Goal: Task Accomplishment & Management: Use online tool/utility

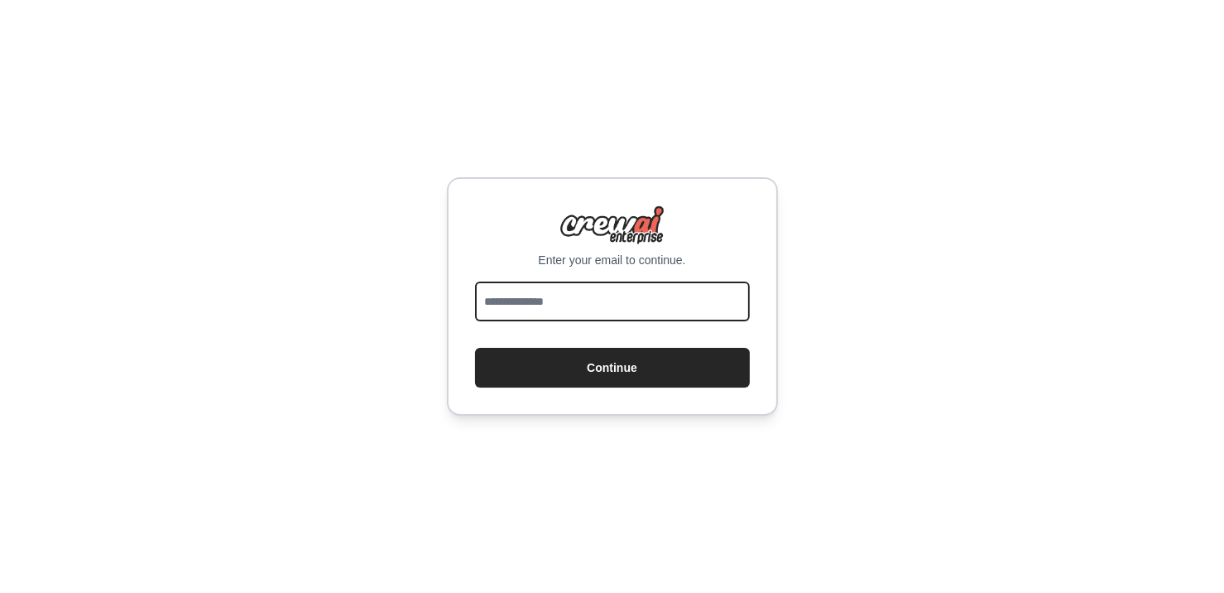
click at [583, 310] on input "email" at bounding box center [612, 301] width 275 height 40
type input "**********"
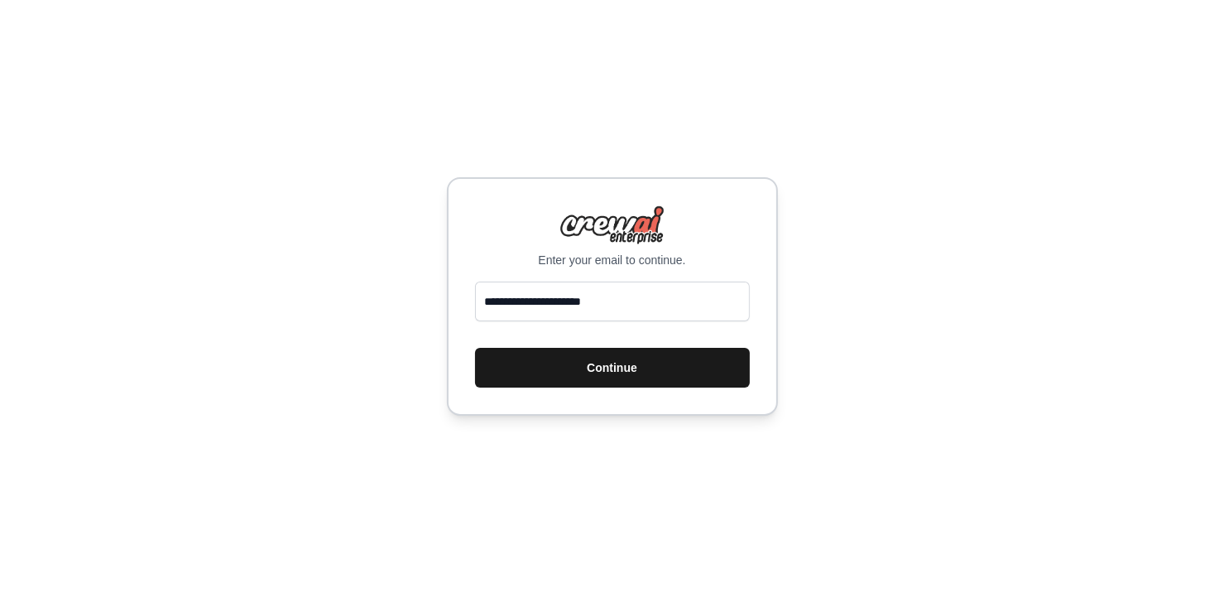
click at [632, 365] on button "Continue" at bounding box center [612, 368] width 275 height 40
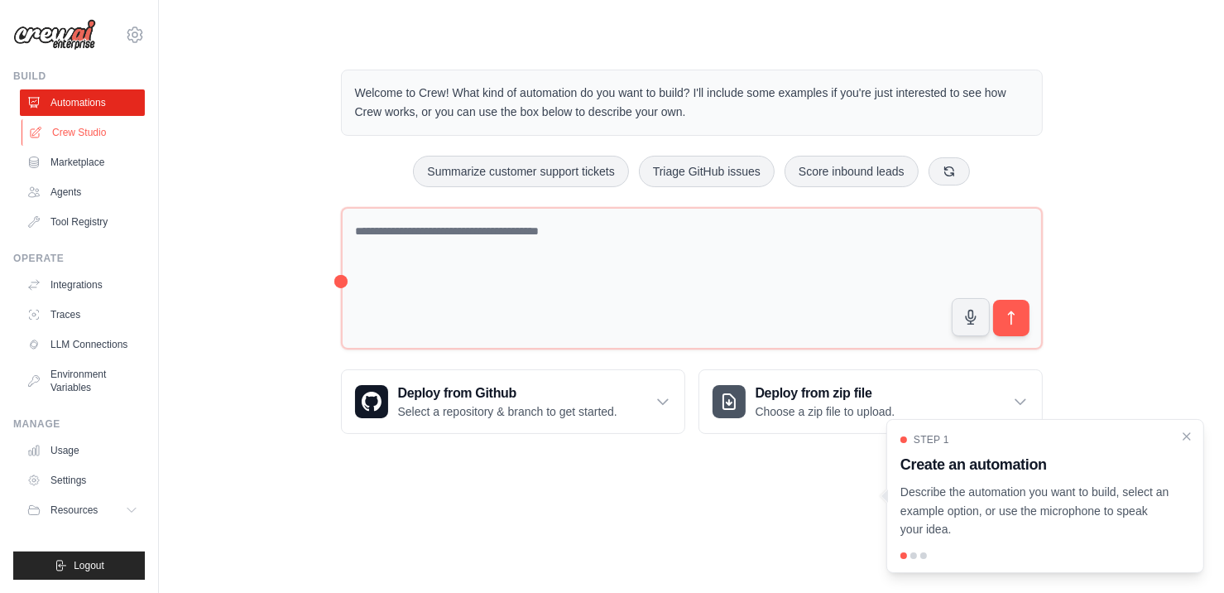
click at [88, 129] on link "Crew Studio" at bounding box center [84, 132] width 125 height 26
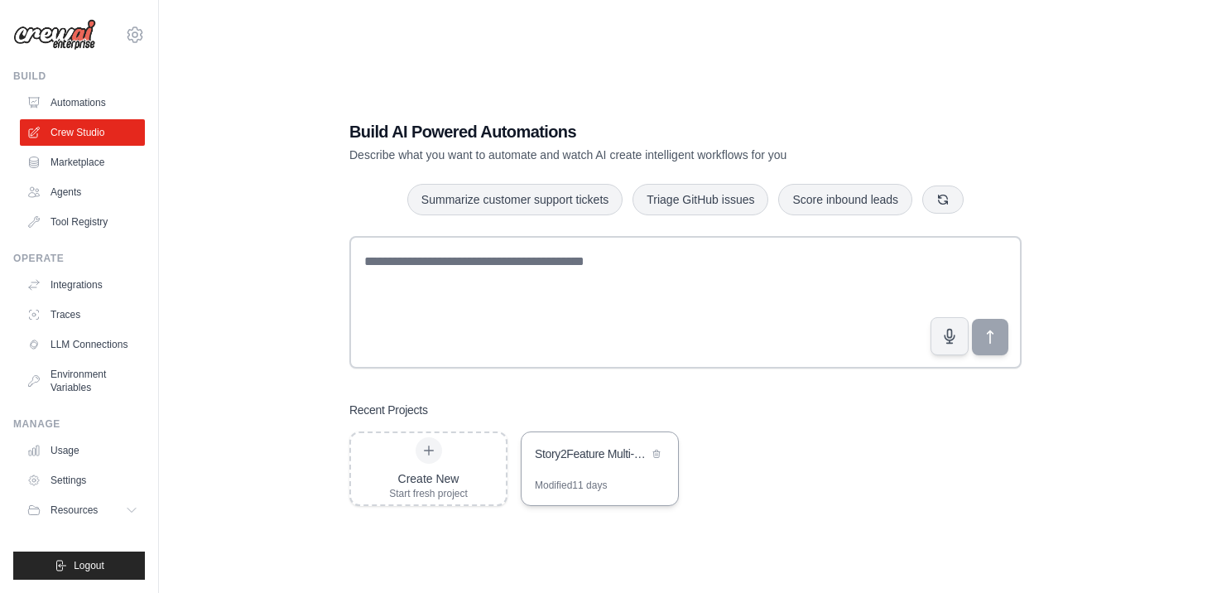
click at [606, 449] on div "Story2Feature Multi-Agent Development System" at bounding box center [591, 453] width 113 height 17
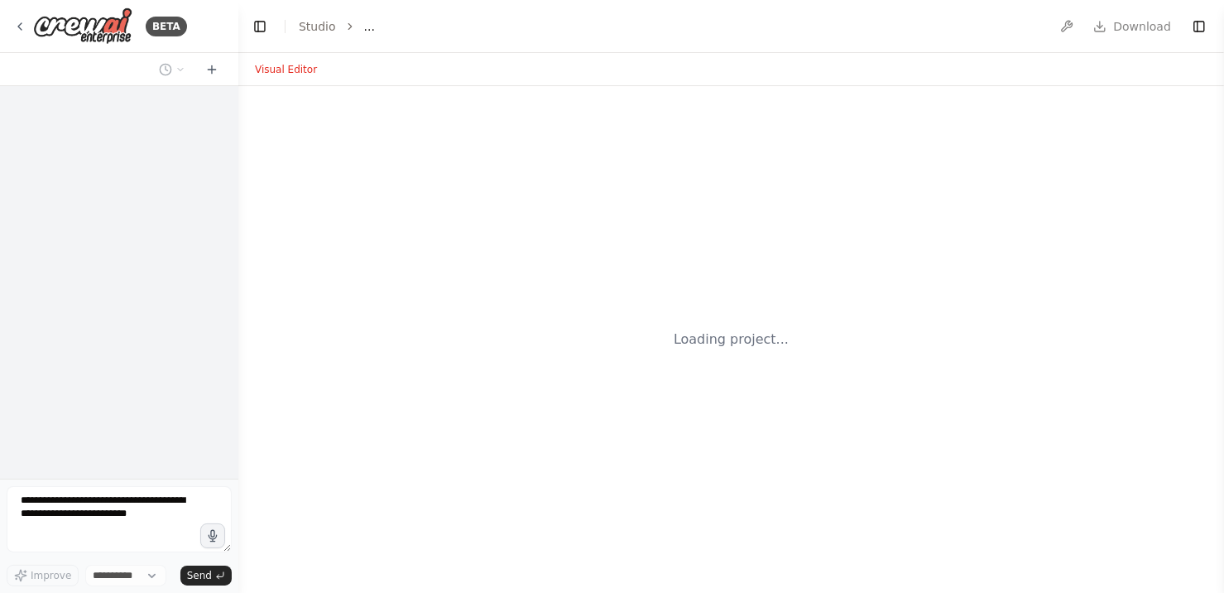
select select "****"
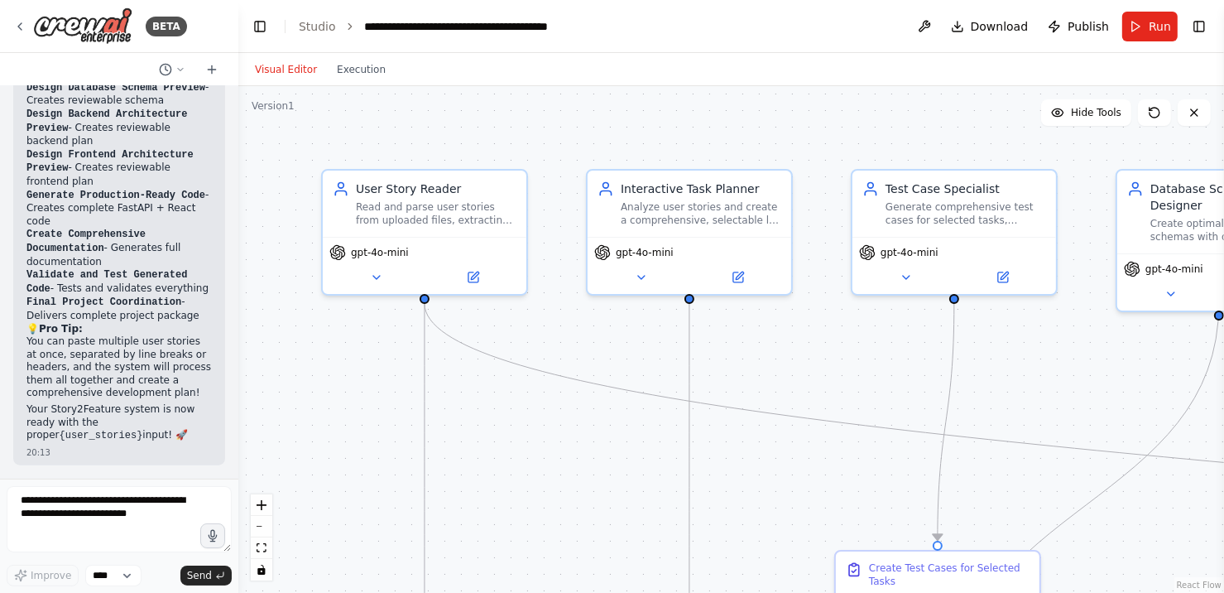
scroll to position [13527, 0]
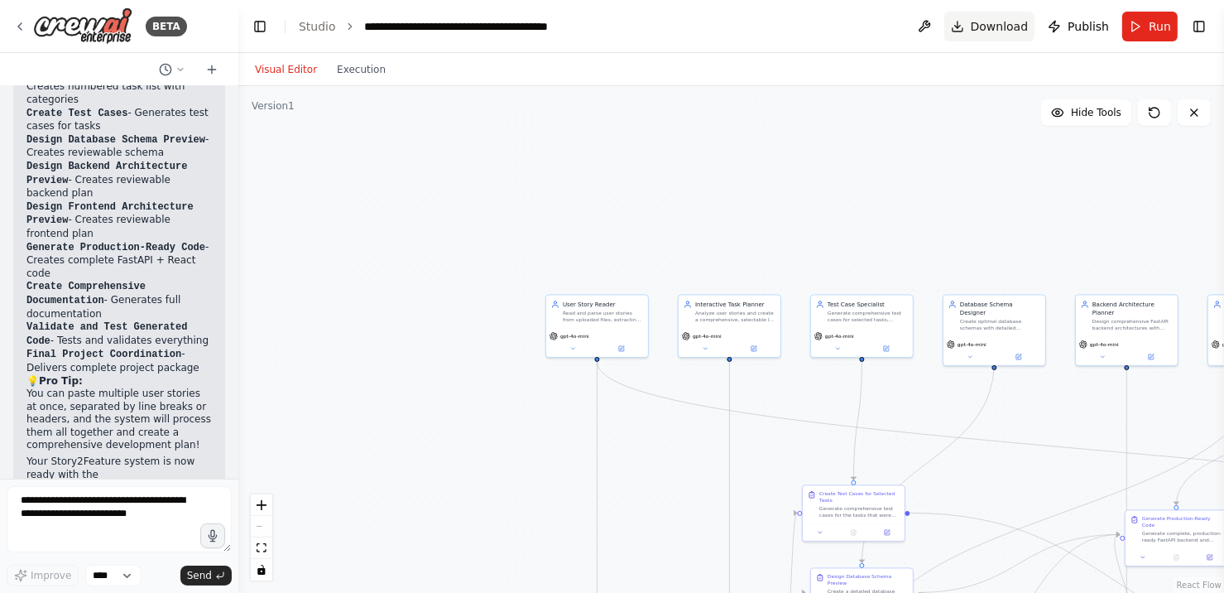
click at [997, 28] on span "Download" at bounding box center [1000, 26] width 58 height 17
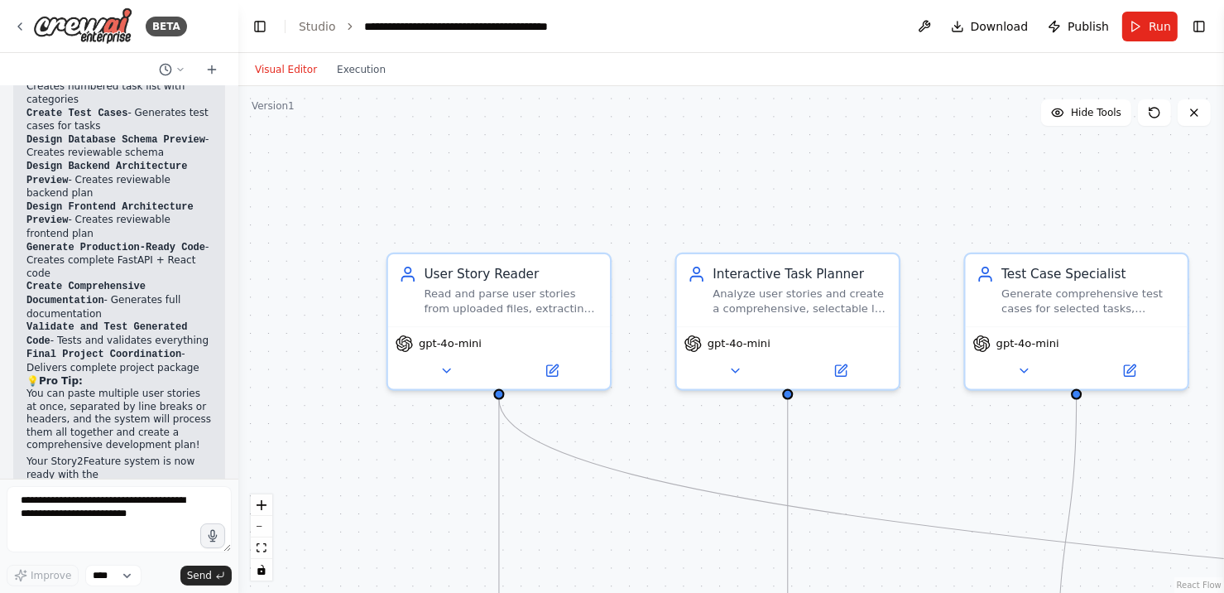
drag, startPoint x: 700, startPoint y: 249, endPoint x: 583, endPoint y: 111, distance: 180.9
click at [583, 111] on div ".deletable-edge-delete-btn { width: 20px; height: 20px; border: 0px solid #ffff…" at bounding box center [731, 339] width 986 height 507
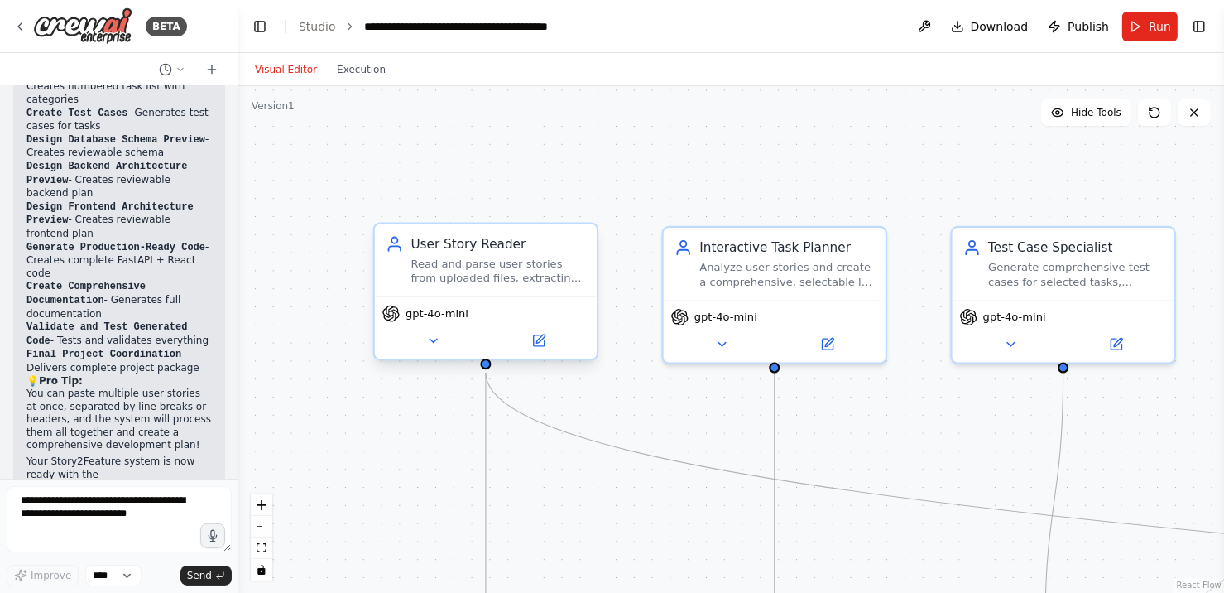
click at [447, 310] on span "gpt-4o-mini" at bounding box center [437, 313] width 63 height 14
click at [434, 318] on span "gpt-4o-mini" at bounding box center [437, 313] width 63 height 14
click at [436, 346] on icon at bounding box center [433, 341] width 14 height 14
click at [435, 334] on icon at bounding box center [433, 341] width 14 height 14
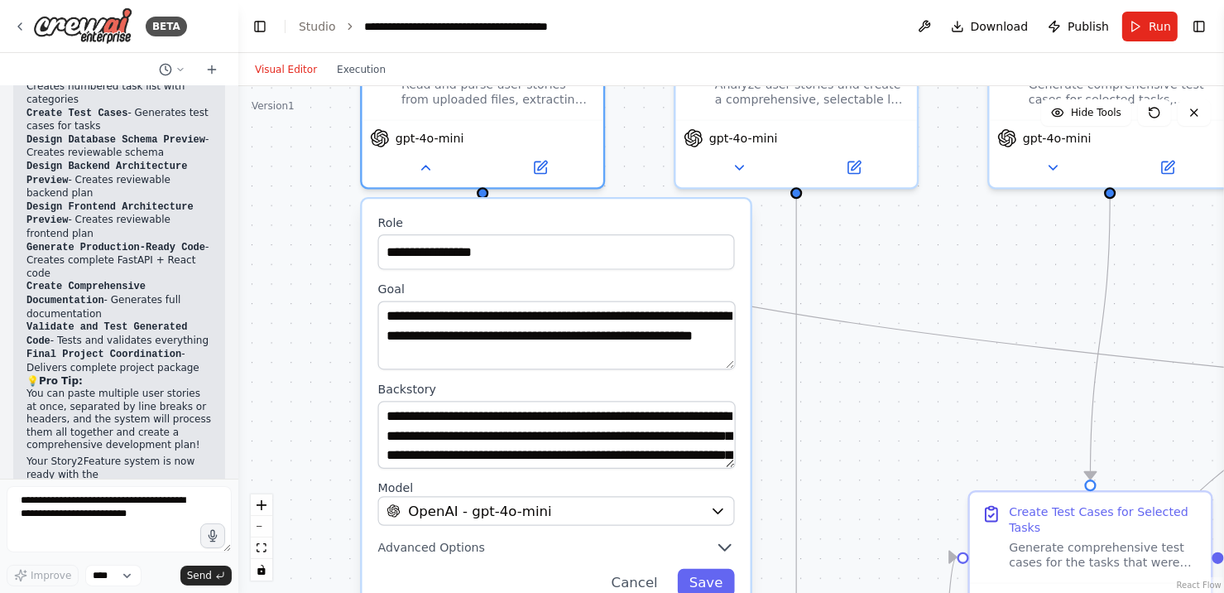
drag, startPoint x: 637, startPoint y: 216, endPoint x: 646, endPoint y: 49, distance: 167.4
click at [646, 49] on main "**********" at bounding box center [731, 296] width 986 height 593
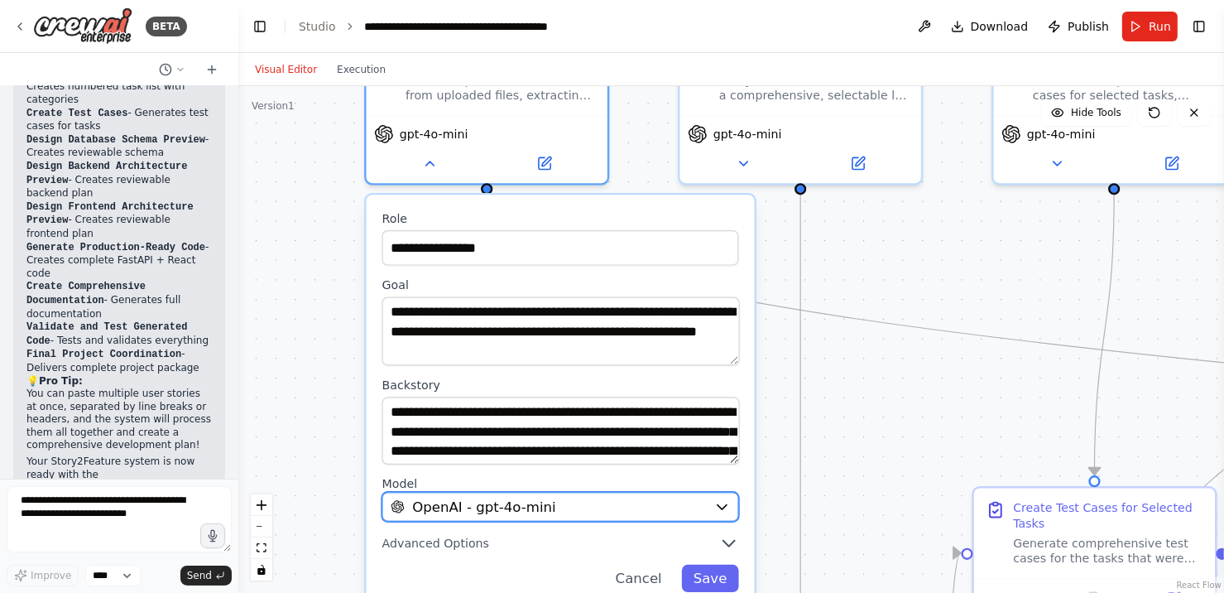
click at [570, 497] on div "OpenAI - gpt-4o-mini" at bounding box center [548, 507] width 315 height 20
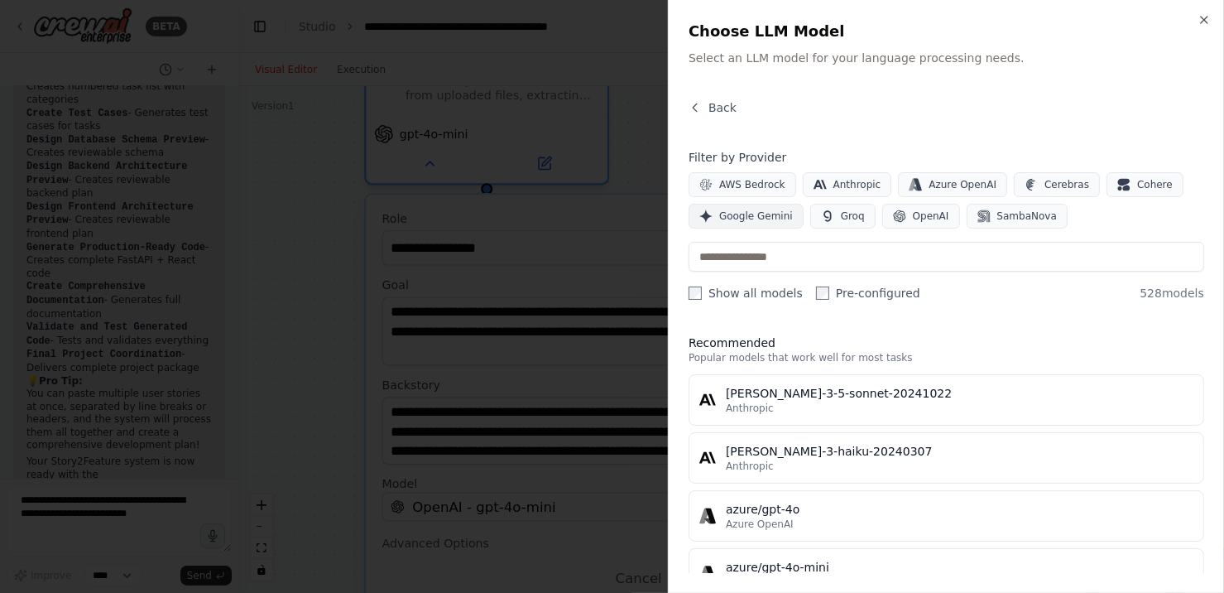
click at [769, 216] on span "Google Gemini" at bounding box center [756, 215] width 74 height 13
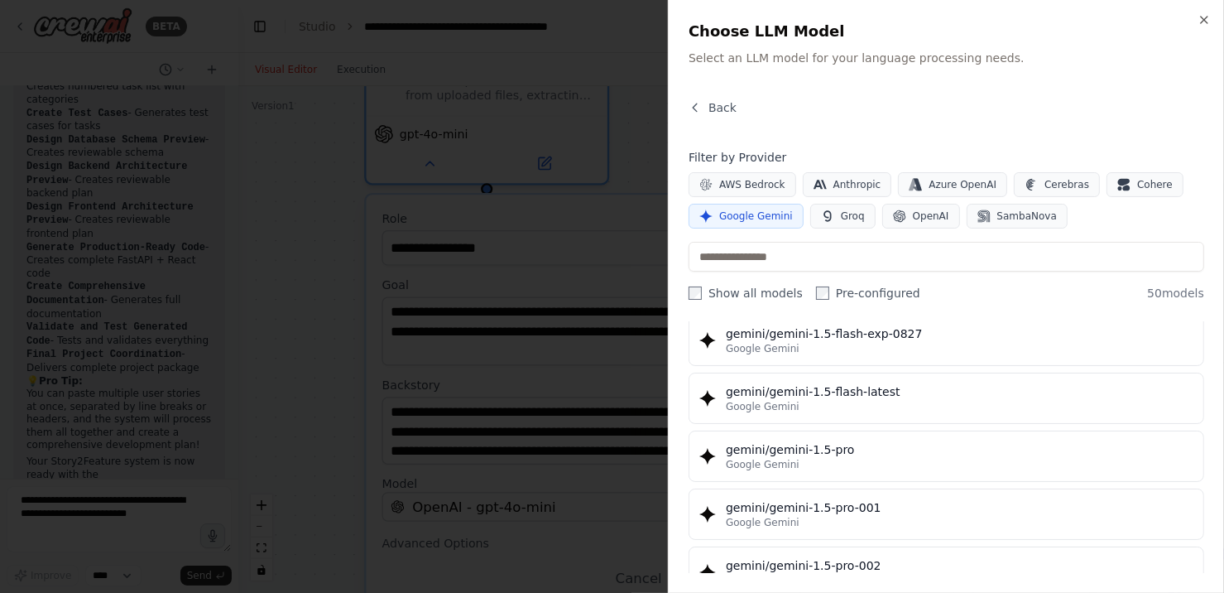
scroll to position [0, 0]
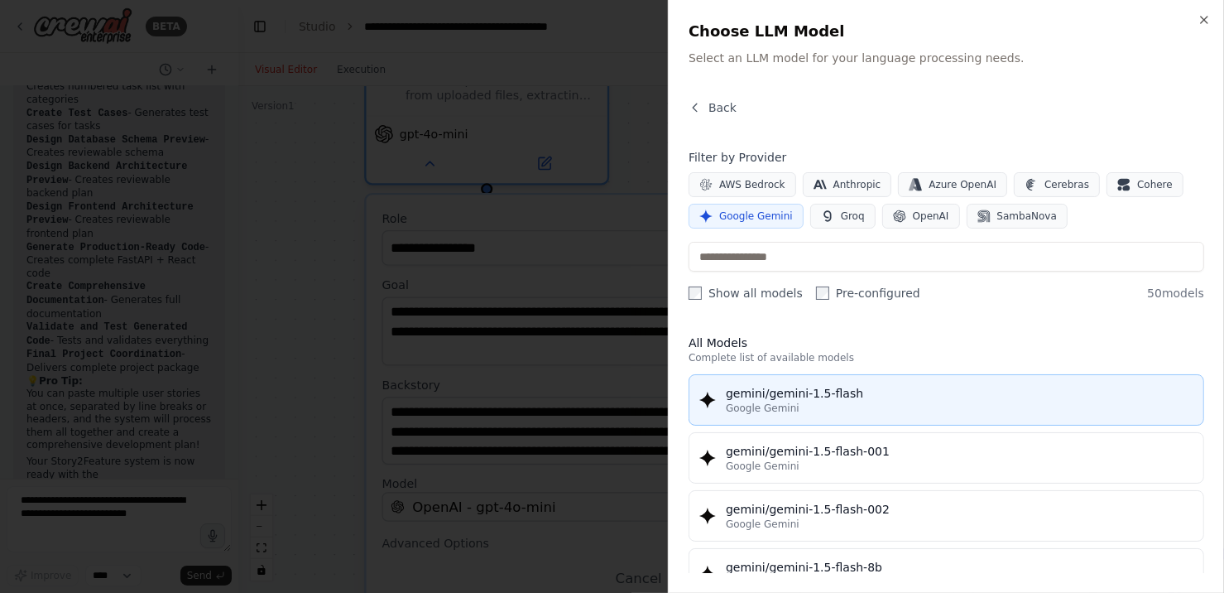
click at [863, 390] on div "gemini/gemini-1.5-flash" at bounding box center [960, 393] width 468 height 17
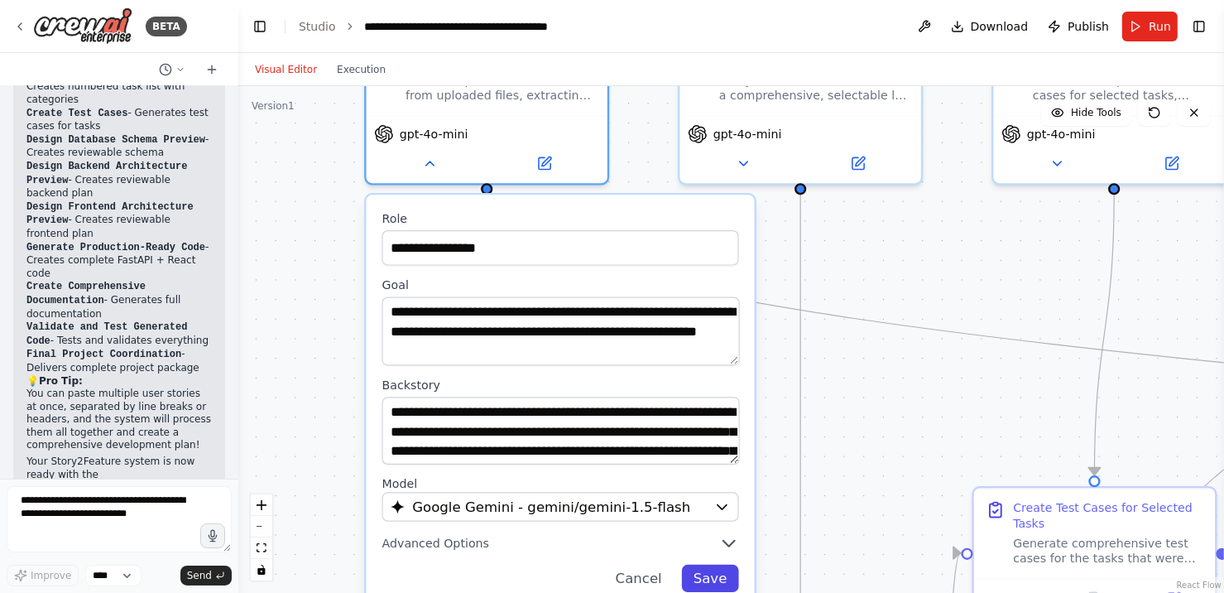
click at [715, 571] on button "Save" at bounding box center [710, 578] width 57 height 27
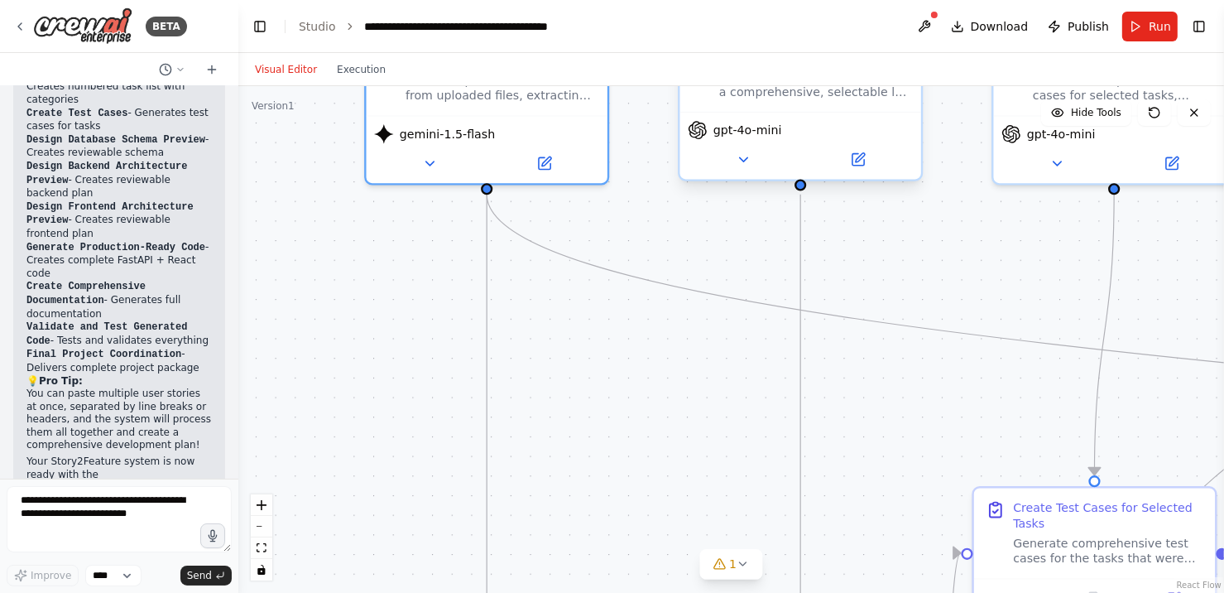
click at [738, 129] on span "gpt-4o-mini" at bounding box center [748, 131] width 69 height 16
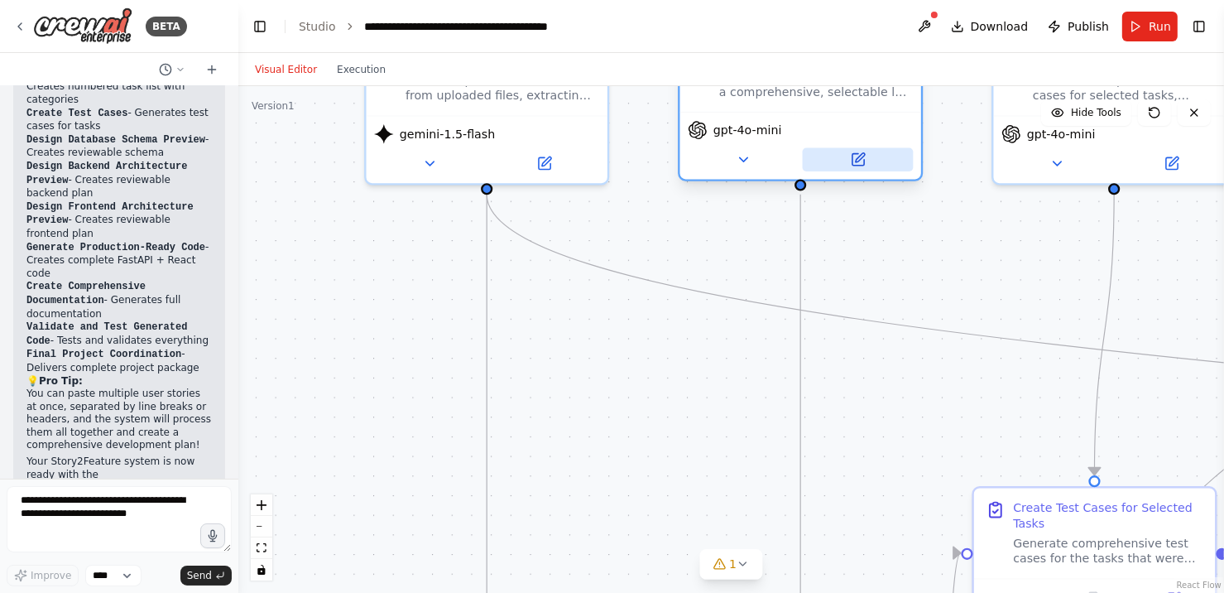
click at [869, 160] on button at bounding box center [858, 159] width 111 height 23
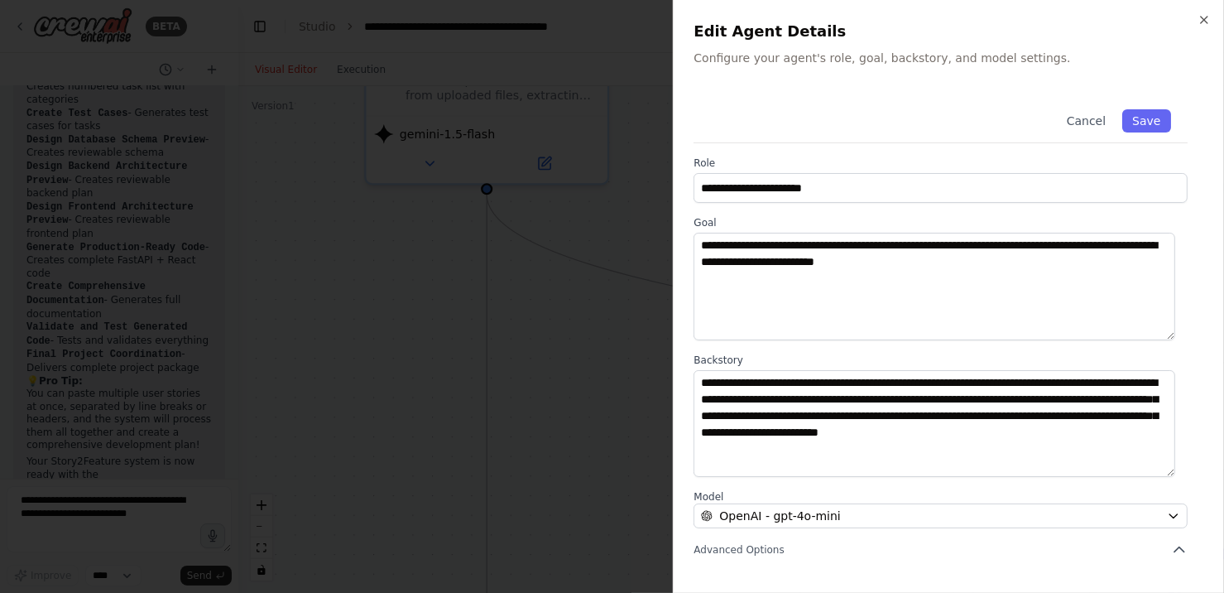
scroll to position [156, 0]
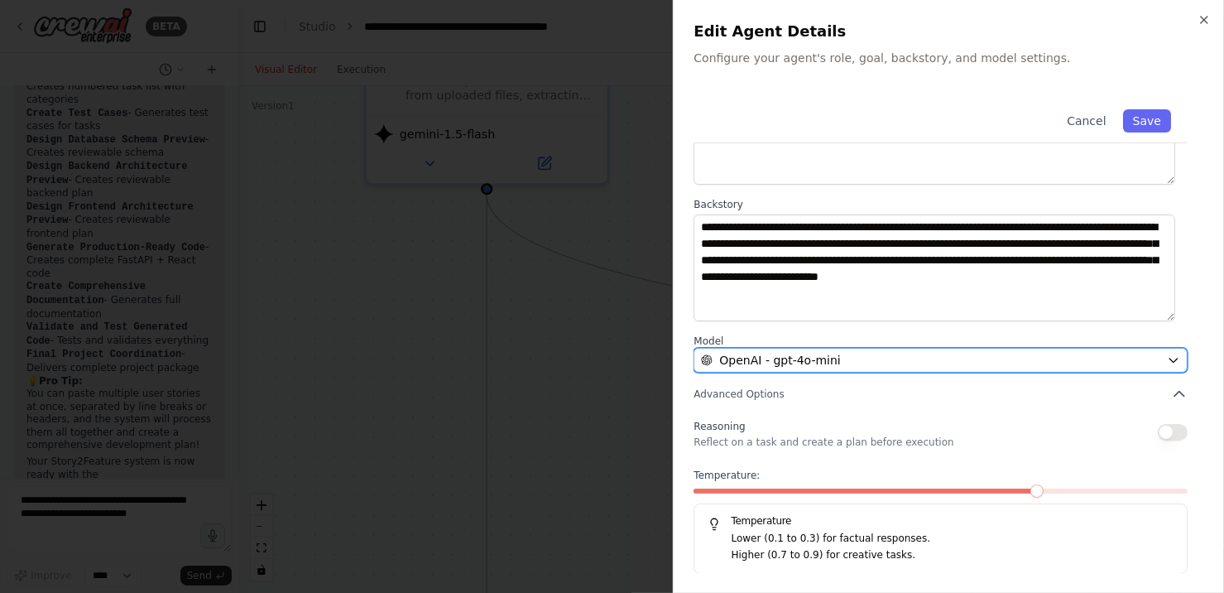
click at [869, 354] on div "OpenAI - gpt-4o-mini" at bounding box center [930, 360] width 459 height 17
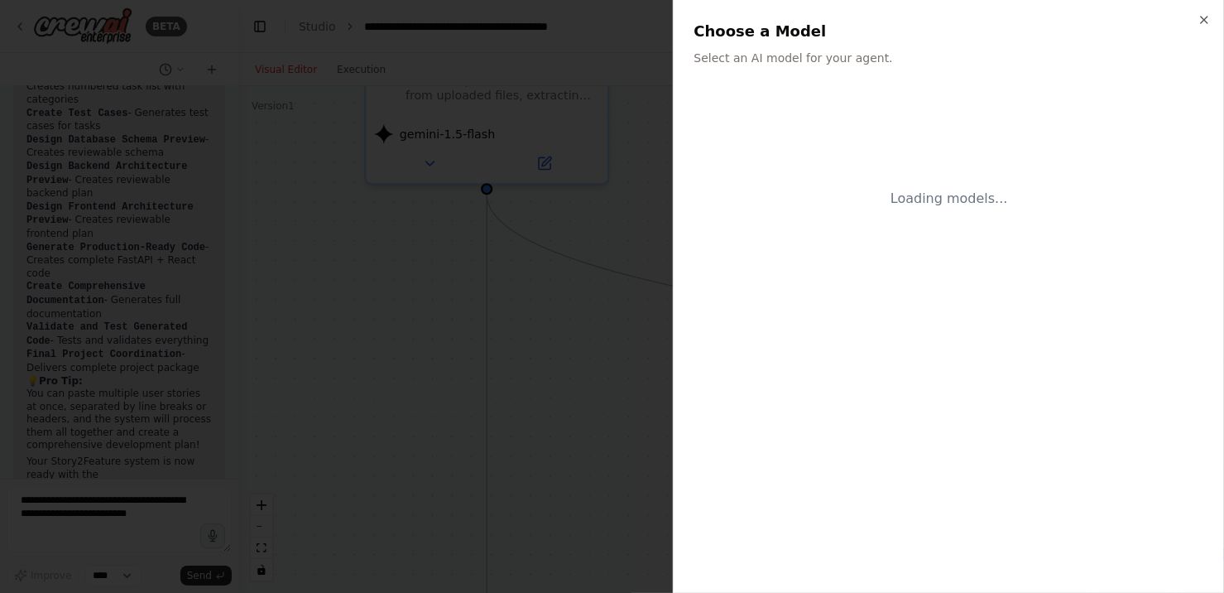
scroll to position [0, 0]
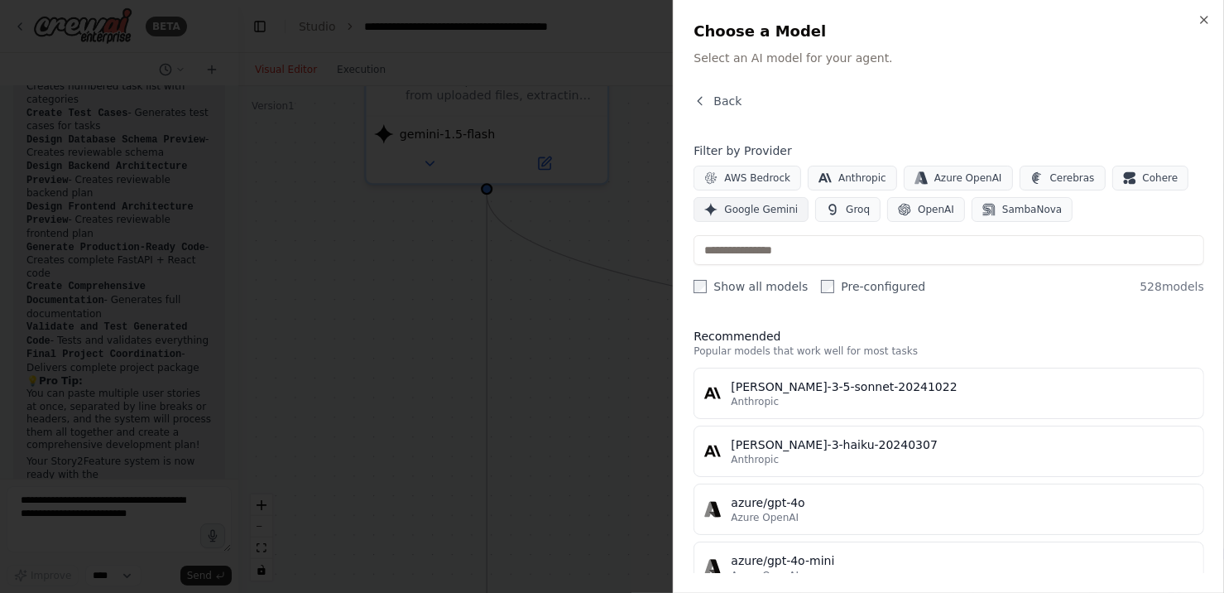
click at [760, 209] on span "Google Gemini" at bounding box center [761, 209] width 74 height 13
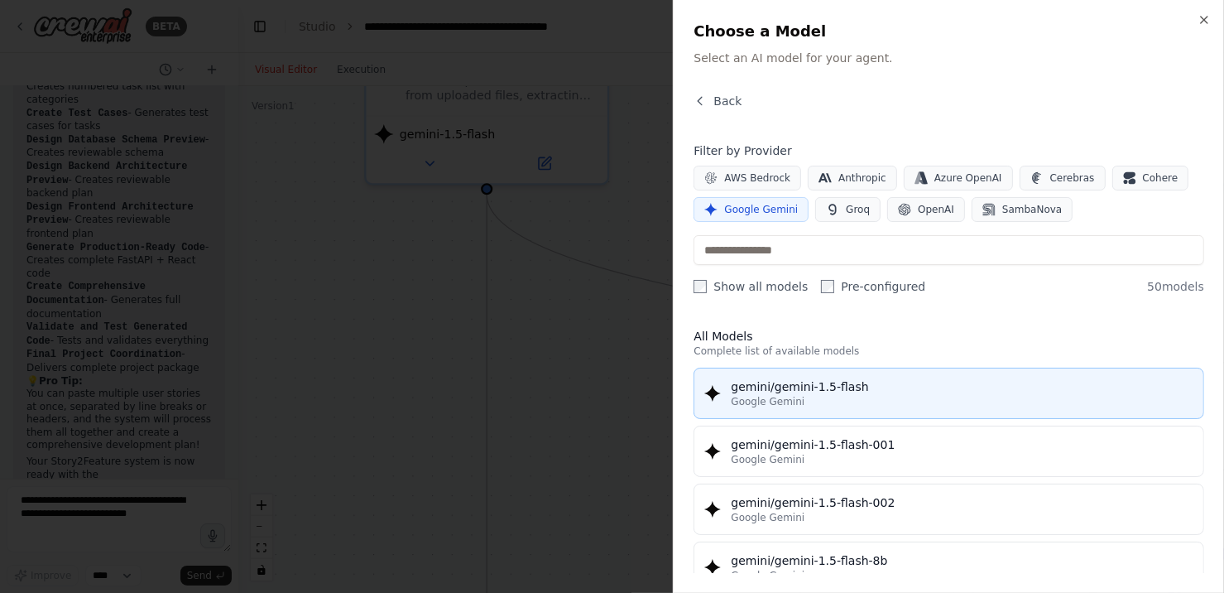
click at [842, 390] on div "gemini/gemini-1.5-flash" at bounding box center [962, 386] width 463 height 17
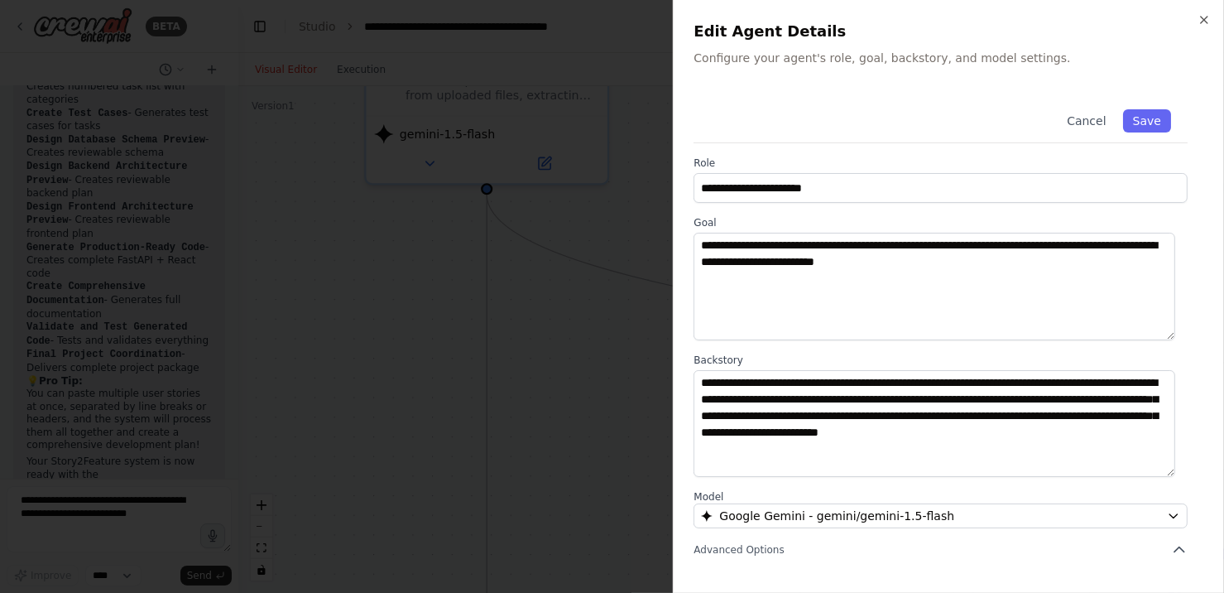
scroll to position [156, 0]
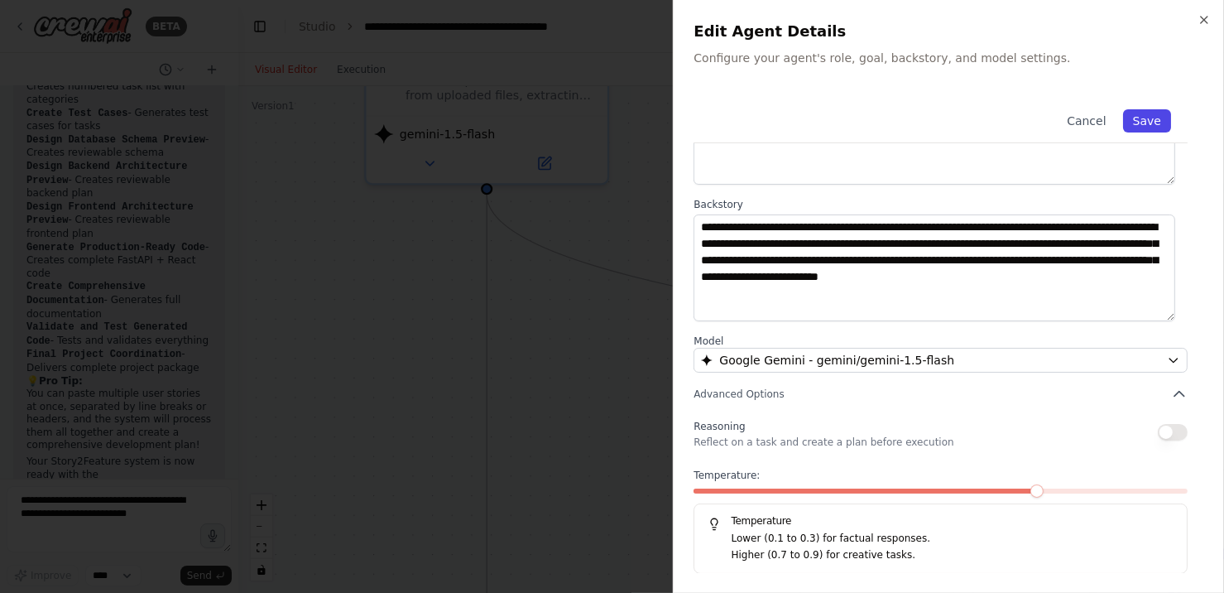
click at [1129, 122] on button "Save" at bounding box center [1147, 120] width 48 height 23
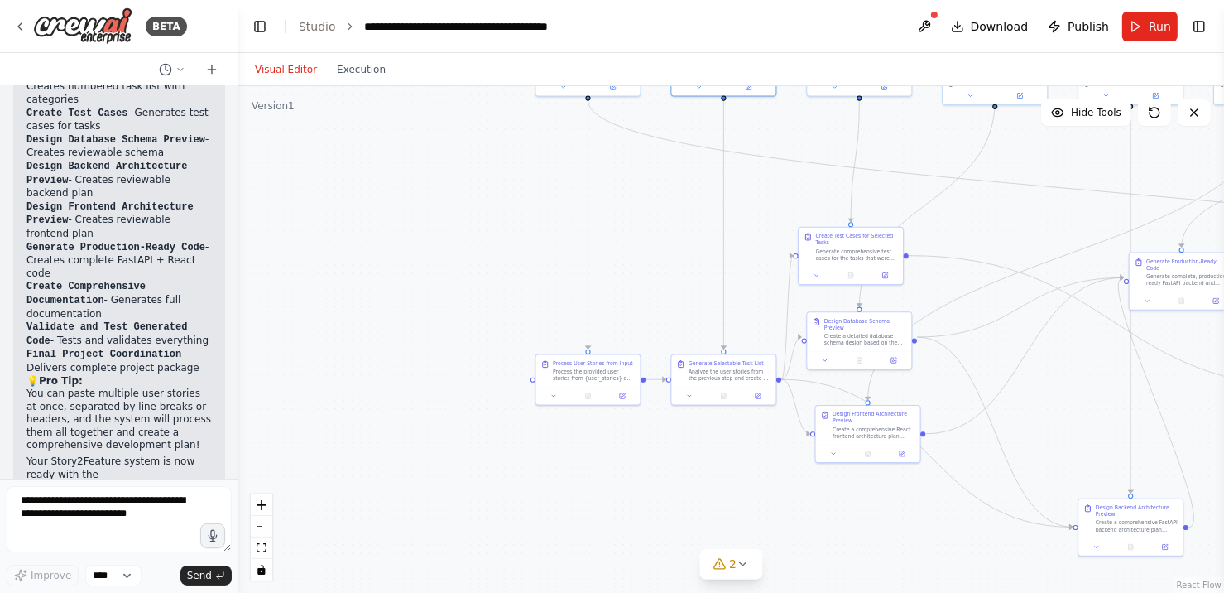
drag, startPoint x: 779, startPoint y: 361, endPoint x: 630, endPoint y: 243, distance: 190.3
click at [630, 243] on div ".deletable-edge-delete-btn { width: 20px; height: 20px; border: 0px solid #ffff…" at bounding box center [731, 339] width 986 height 507
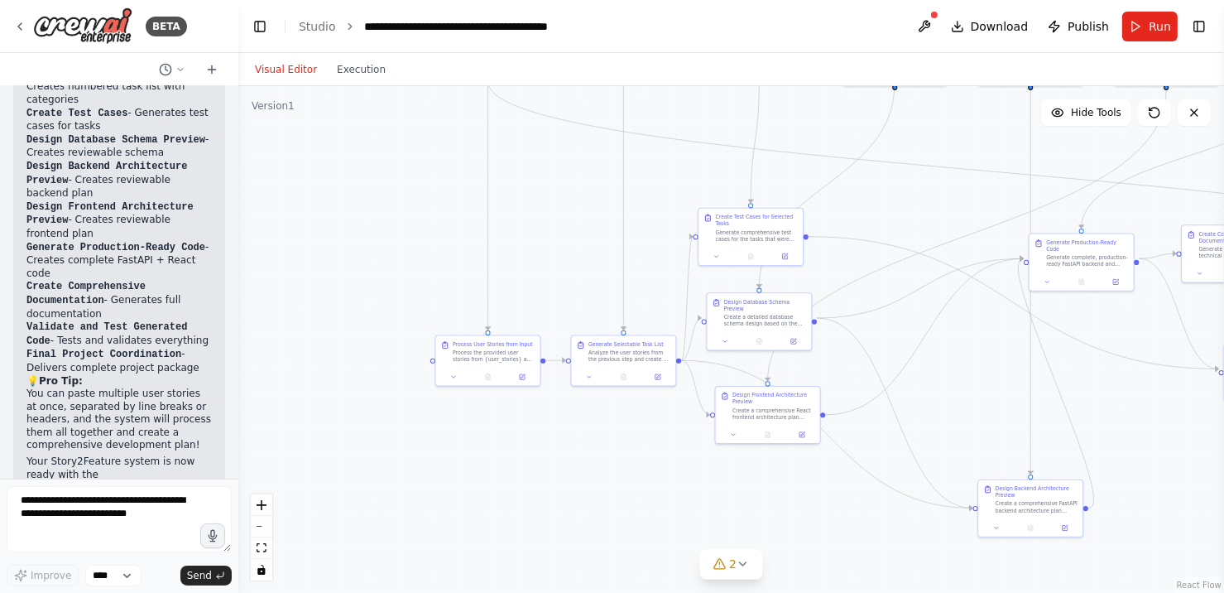
drag, startPoint x: 968, startPoint y: 227, endPoint x: 861, endPoint y: 208, distance: 108.5
click at [861, 208] on div ".deletable-edge-delete-btn { width: 20px; height: 20px; border: 0px solid #ffff…" at bounding box center [731, 339] width 986 height 507
click at [737, 559] on icon at bounding box center [743, 563] width 13 height 13
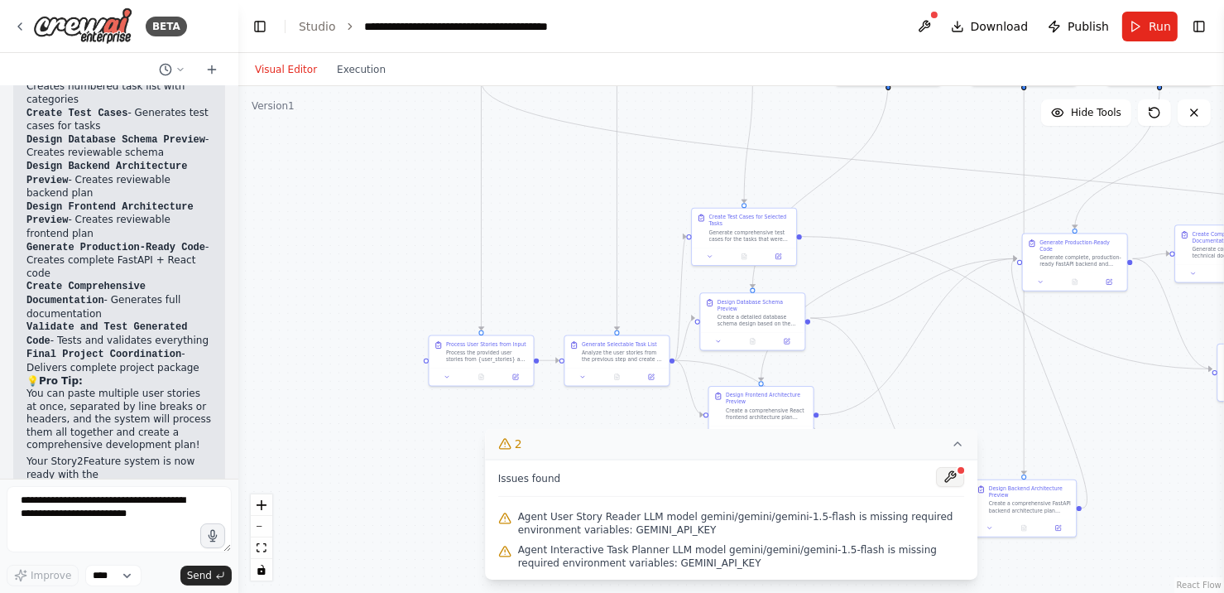
click at [949, 471] on button at bounding box center [950, 477] width 28 height 20
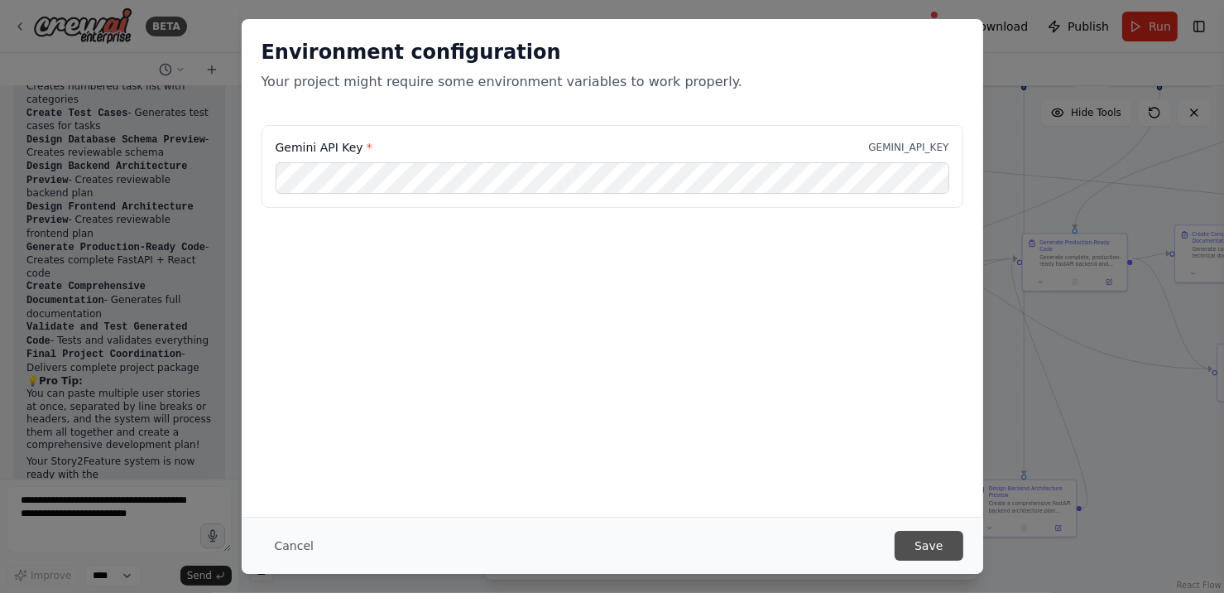
click at [924, 543] on button "Save" at bounding box center [929, 546] width 68 height 30
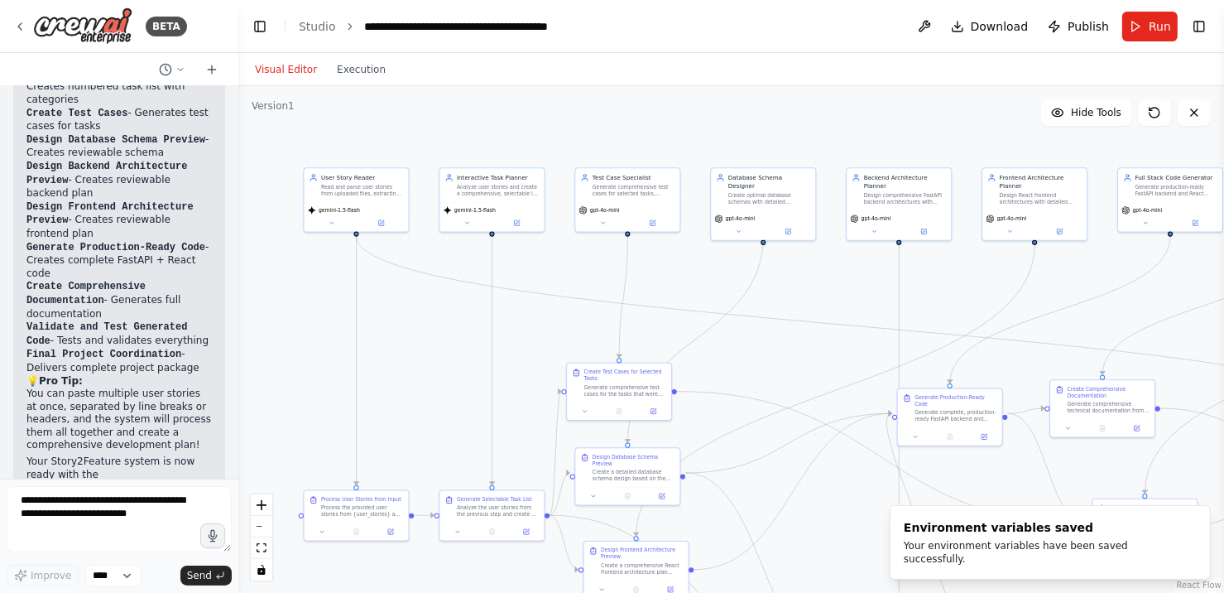
drag, startPoint x: 825, startPoint y: 197, endPoint x: 685, endPoint y: 374, distance: 225.7
click at [685, 374] on div ".deletable-edge-delete-btn { width: 20px; height: 20px; border: 0px solid #ffff…" at bounding box center [731, 339] width 986 height 507
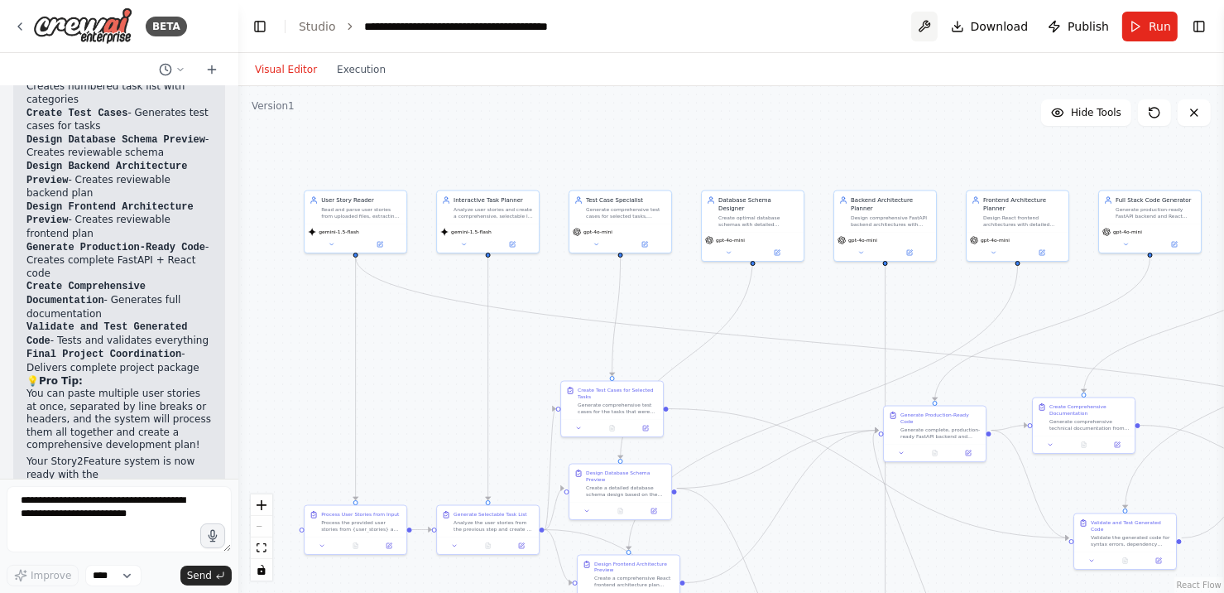
click at [921, 36] on button at bounding box center [924, 27] width 26 height 30
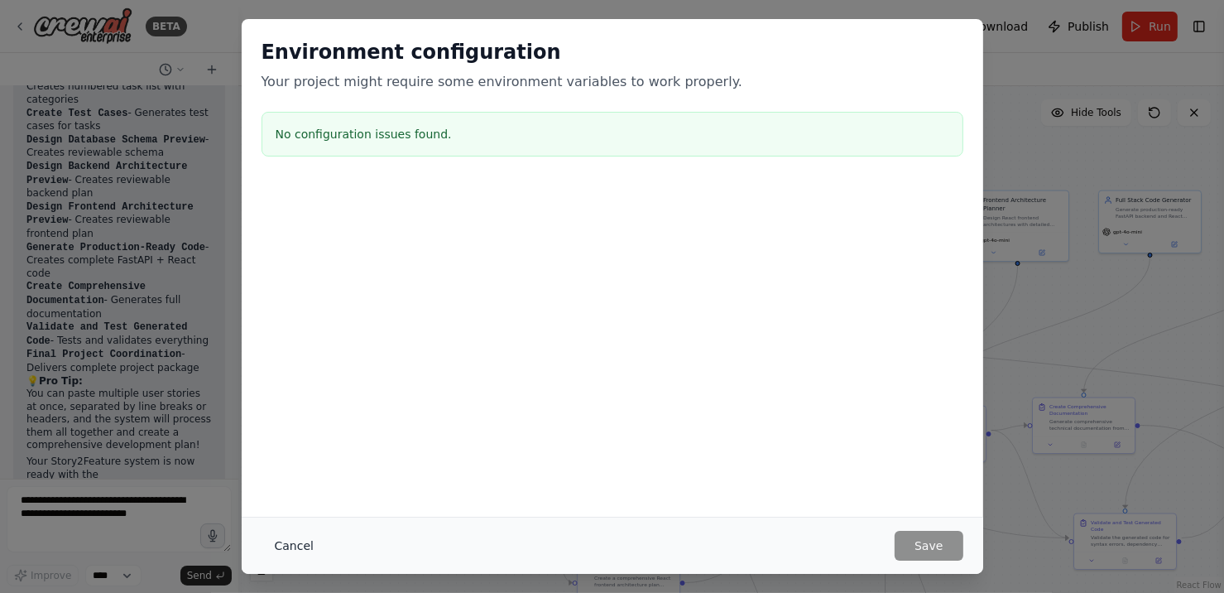
click at [291, 548] on button "Cancel" at bounding box center [294, 546] width 65 height 30
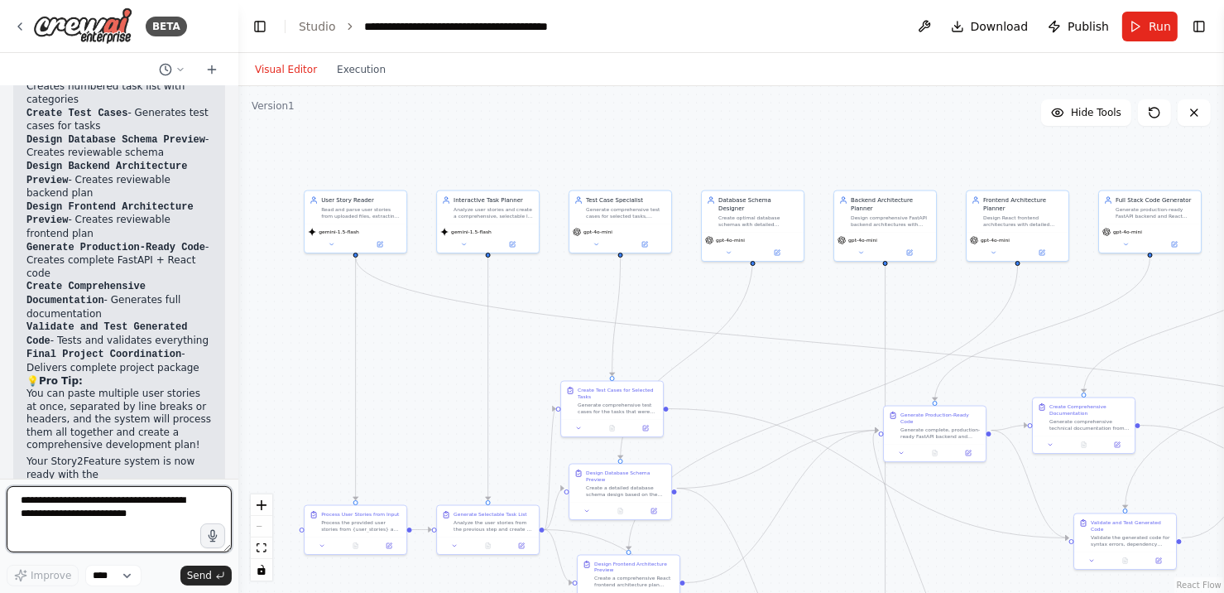
click at [79, 526] on textarea at bounding box center [119, 519] width 225 height 66
type textarea "**********"
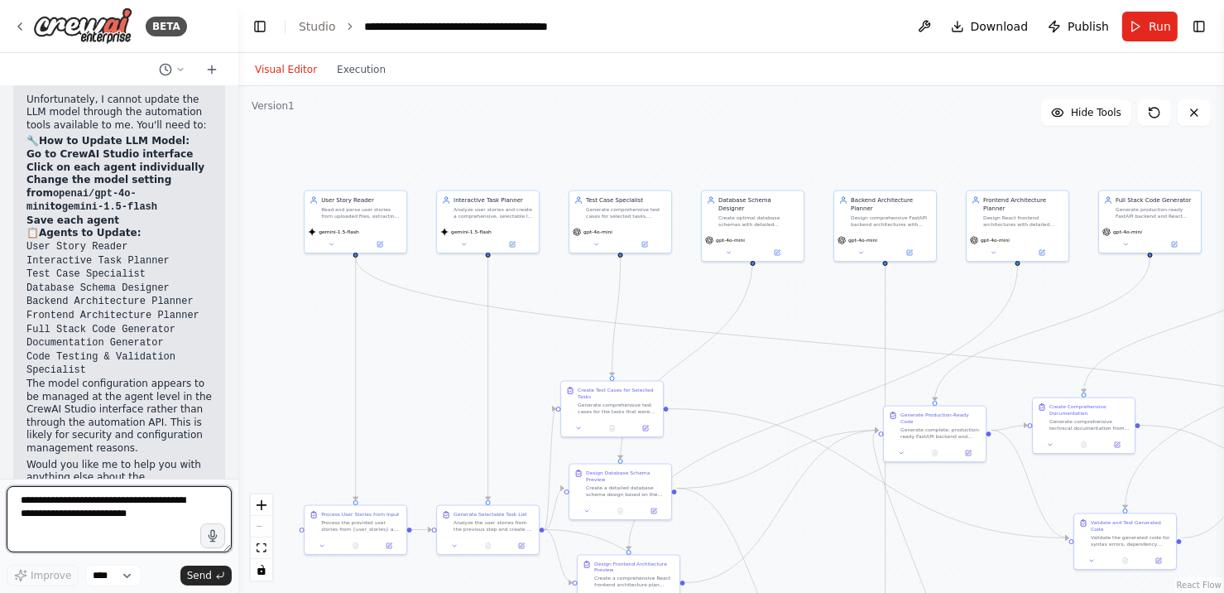
scroll to position [14405, 0]
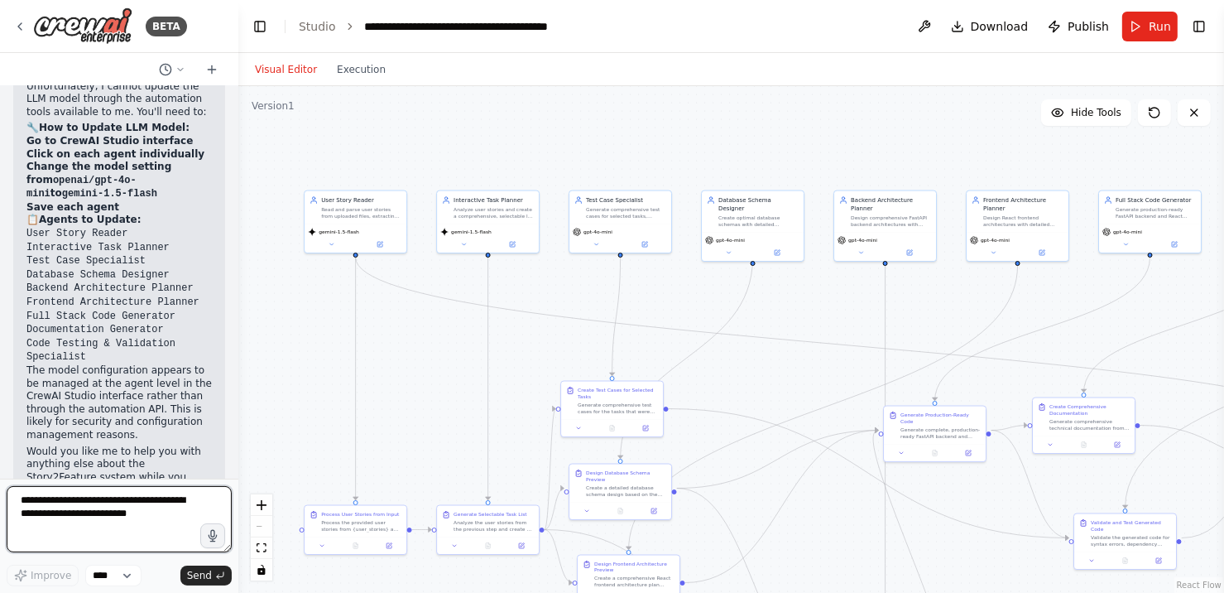
click at [113, 515] on textarea at bounding box center [119, 519] width 225 height 66
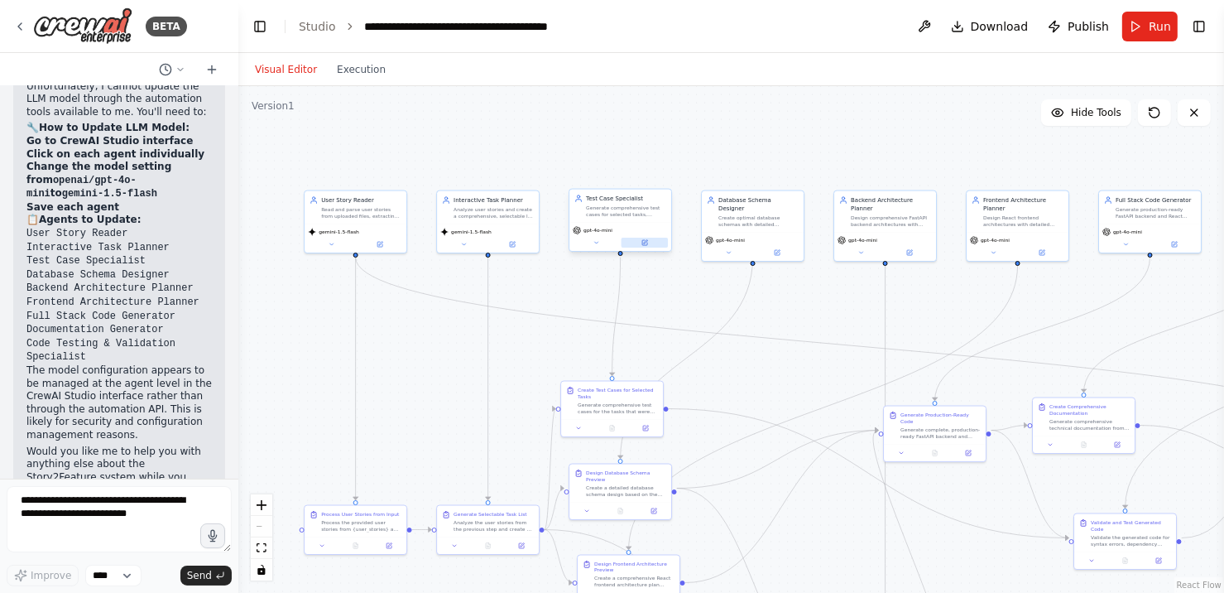
click at [655, 244] on button at bounding box center [645, 243] width 47 height 10
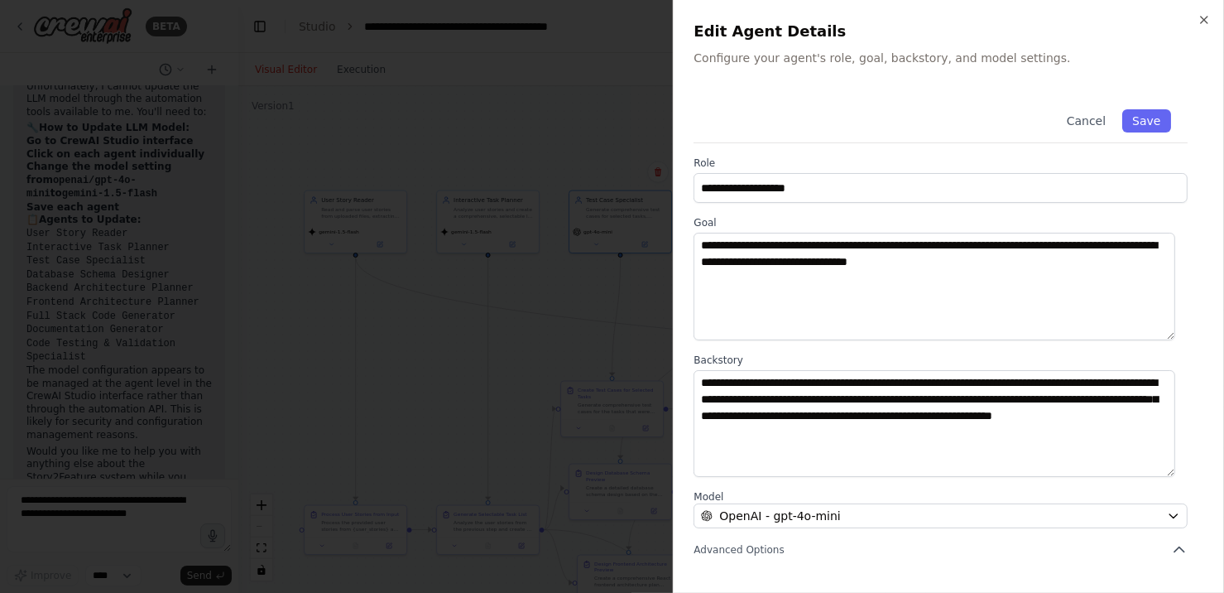
scroll to position [156, 0]
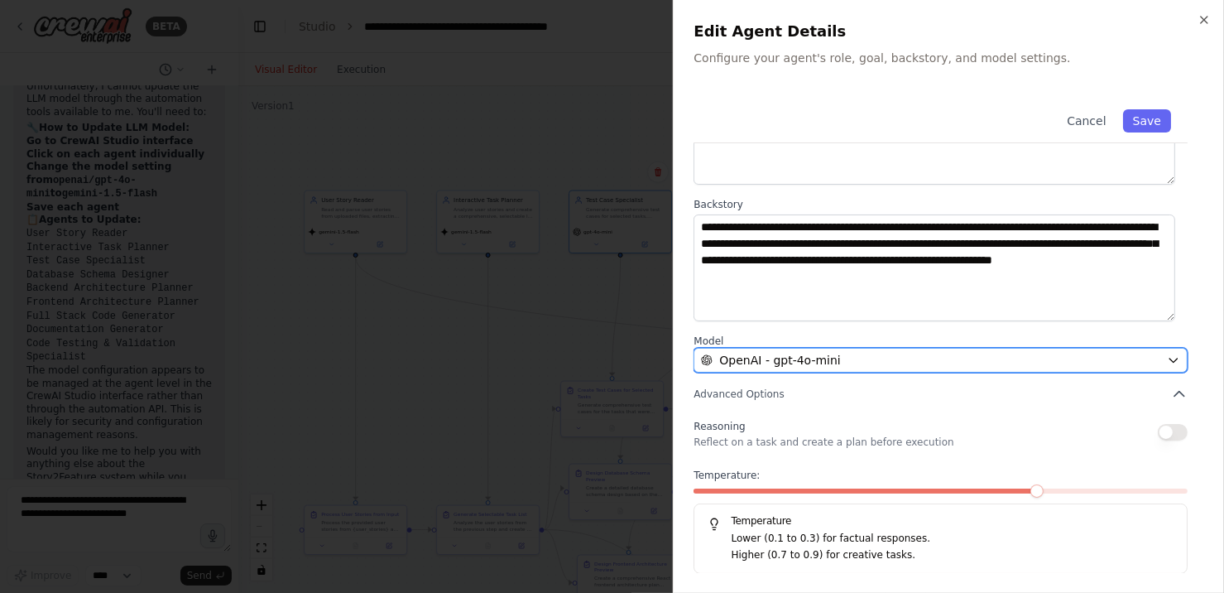
click at [831, 354] on div "OpenAI - gpt-4o-mini" at bounding box center [930, 360] width 459 height 17
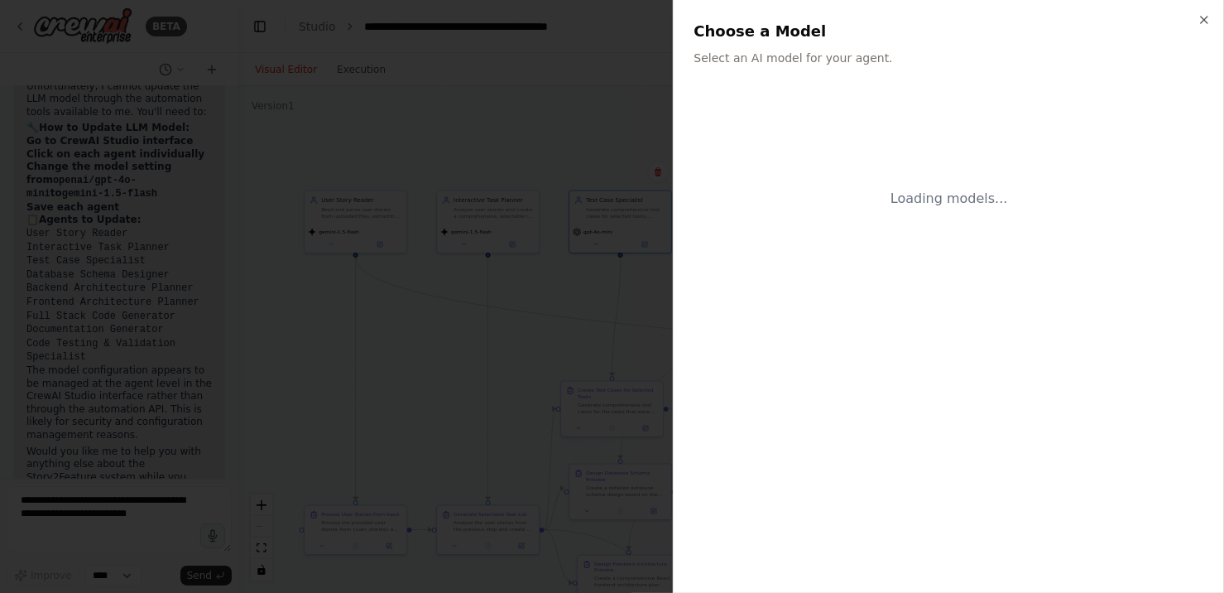
scroll to position [0, 0]
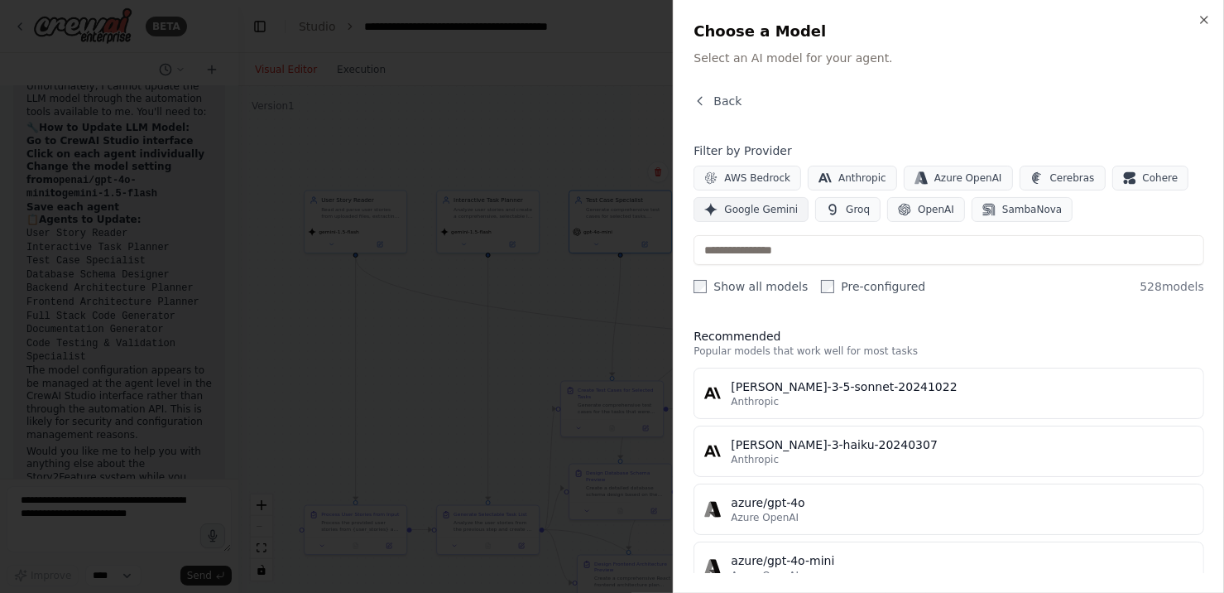
click at [765, 204] on span "Google Gemini" at bounding box center [761, 209] width 74 height 13
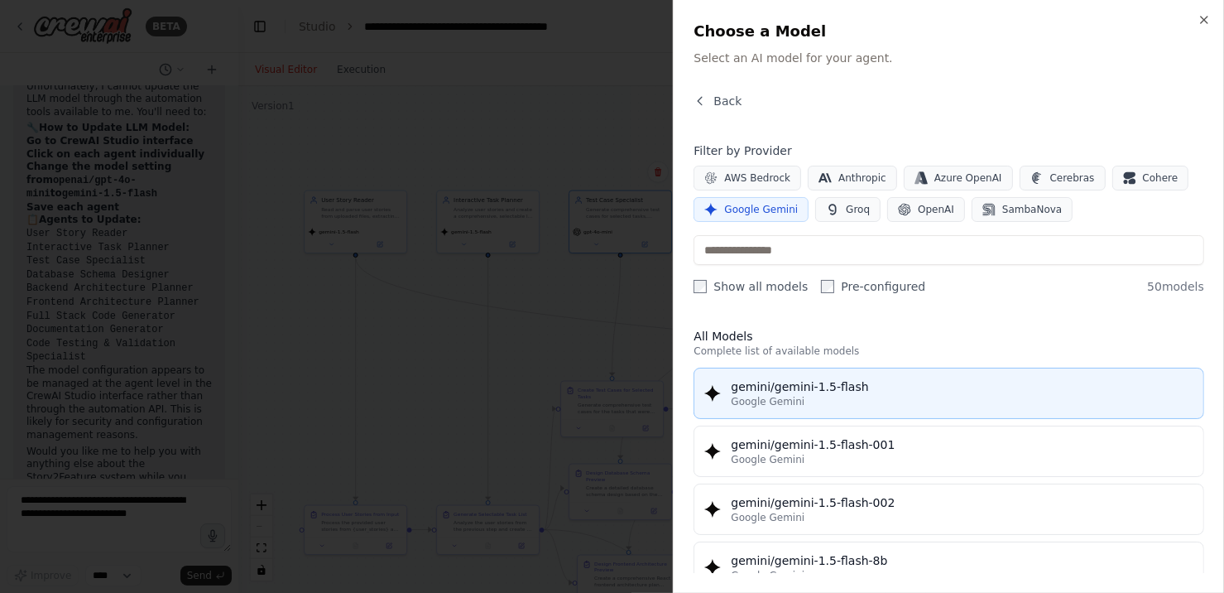
click at [816, 385] on div "gemini/gemini-1.5-flash" at bounding box center [962, 386] width 463 height 17
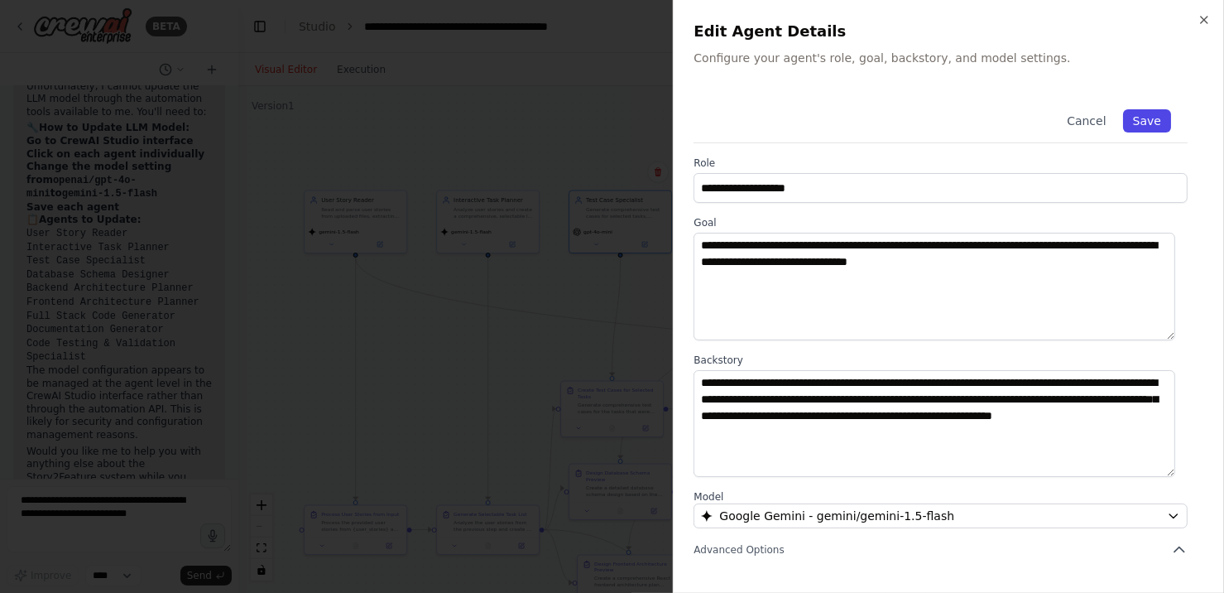
click at [1133, 126] on button "Save" at bounding box center [1147, 120] width 48 height 23
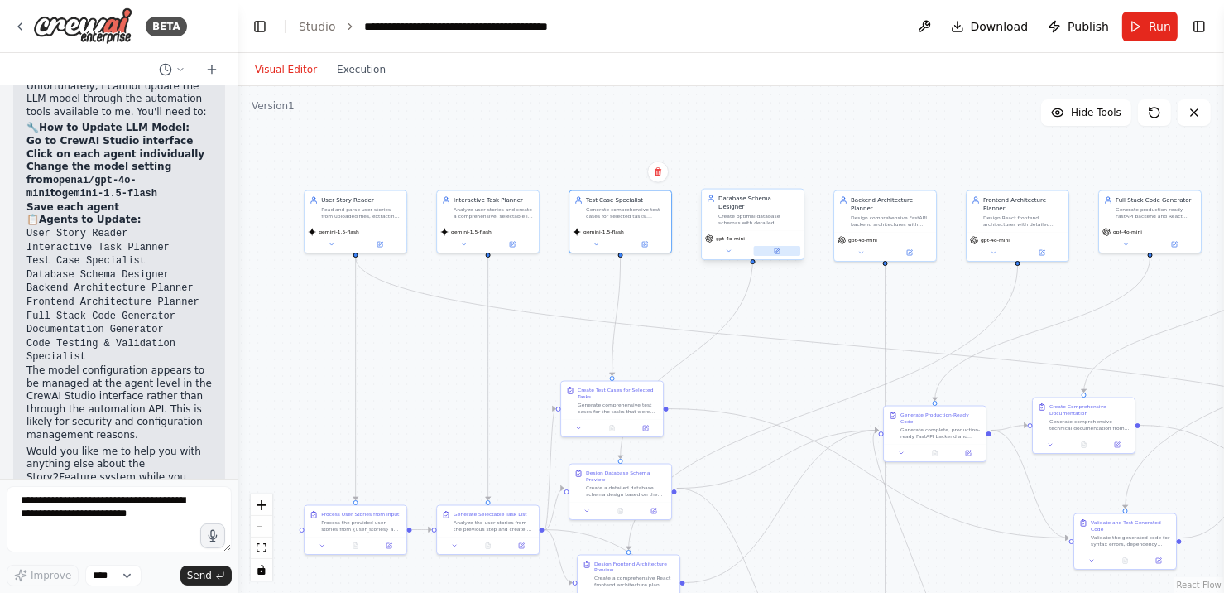
click at [770, 246] on button at bounding box center [777, 251] width 47 height 10
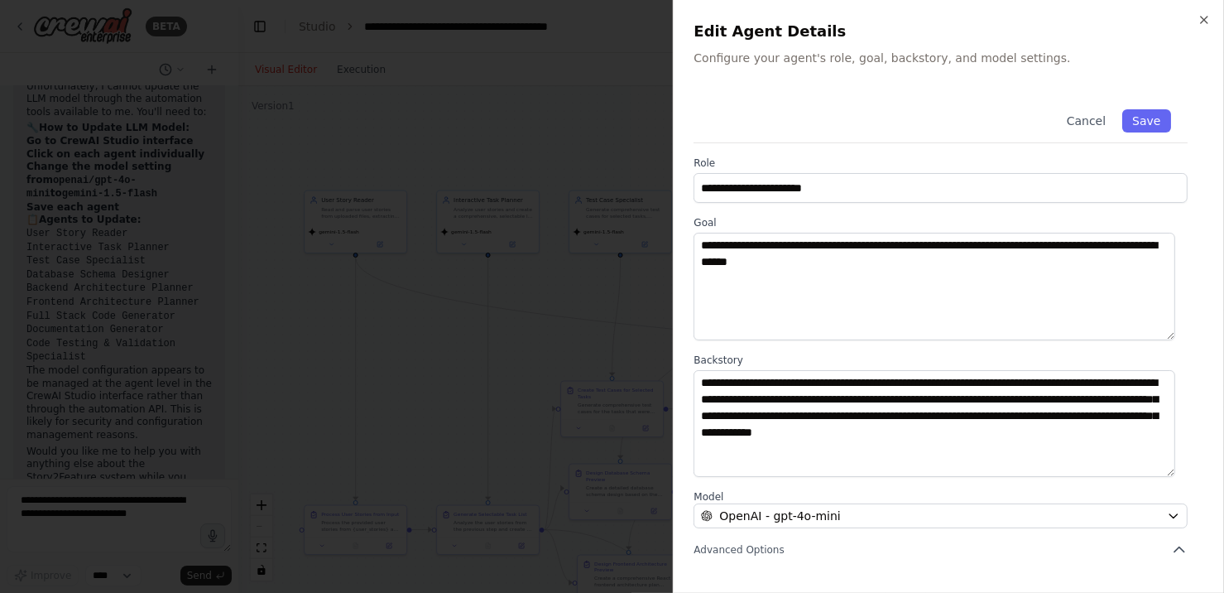
scroll to position [156, 0]
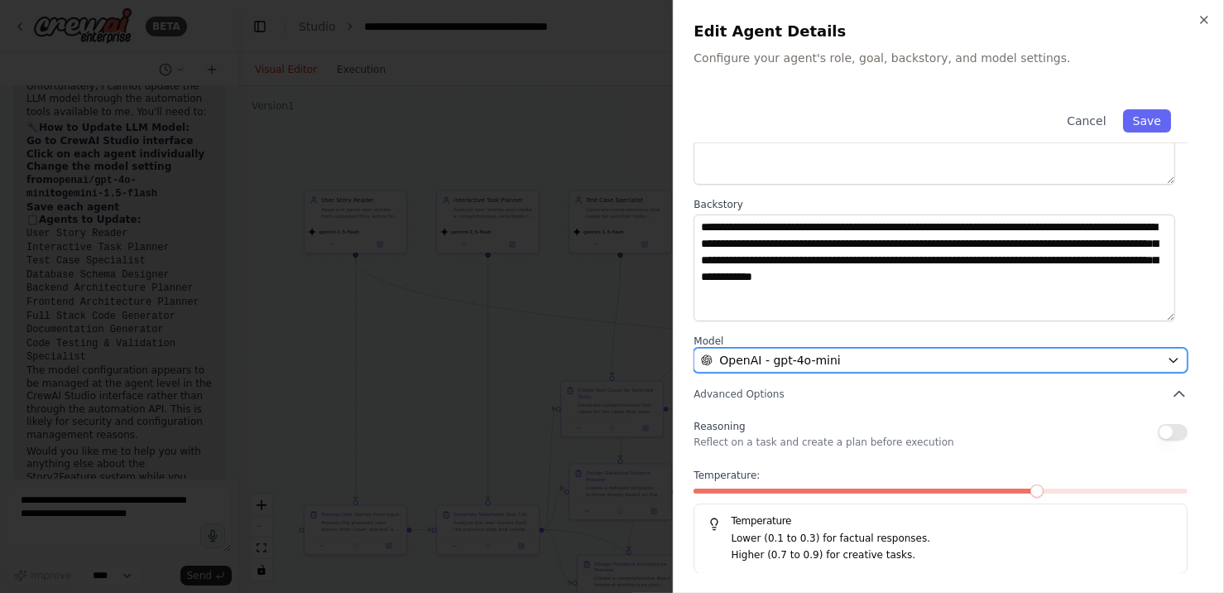
click at [818, 362] on span "OpenAI - gpt-4o-mini" at bounding box center [779, 360] width 121 height 17
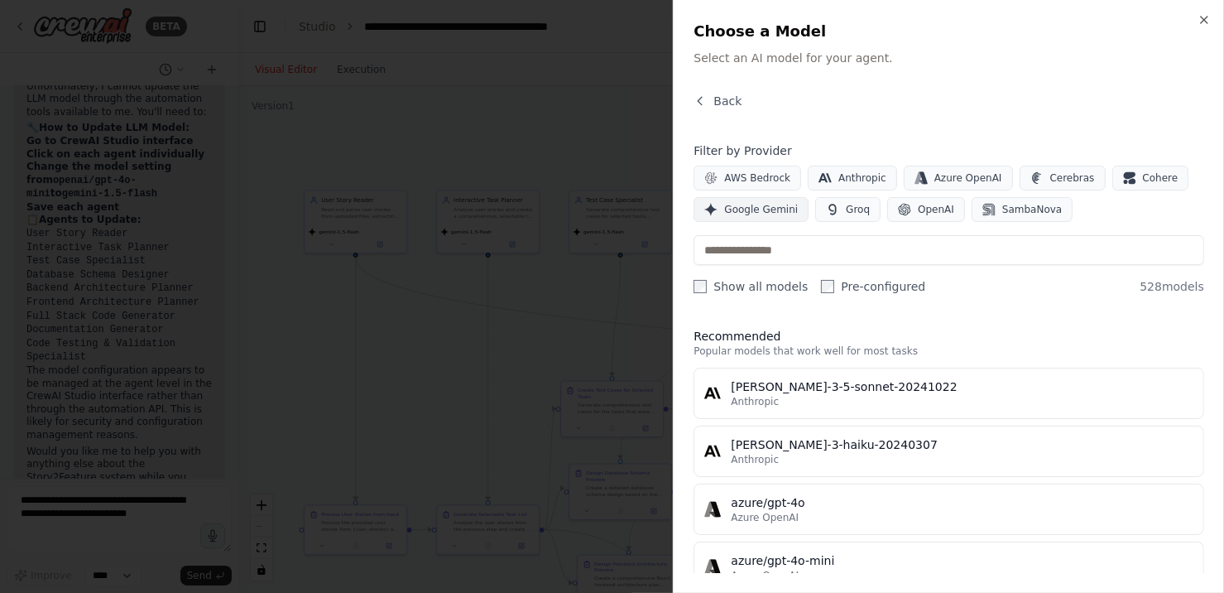
click at [764, 214] on span "Google Gemini" at bounding box center [761, 209] width 74 height 13
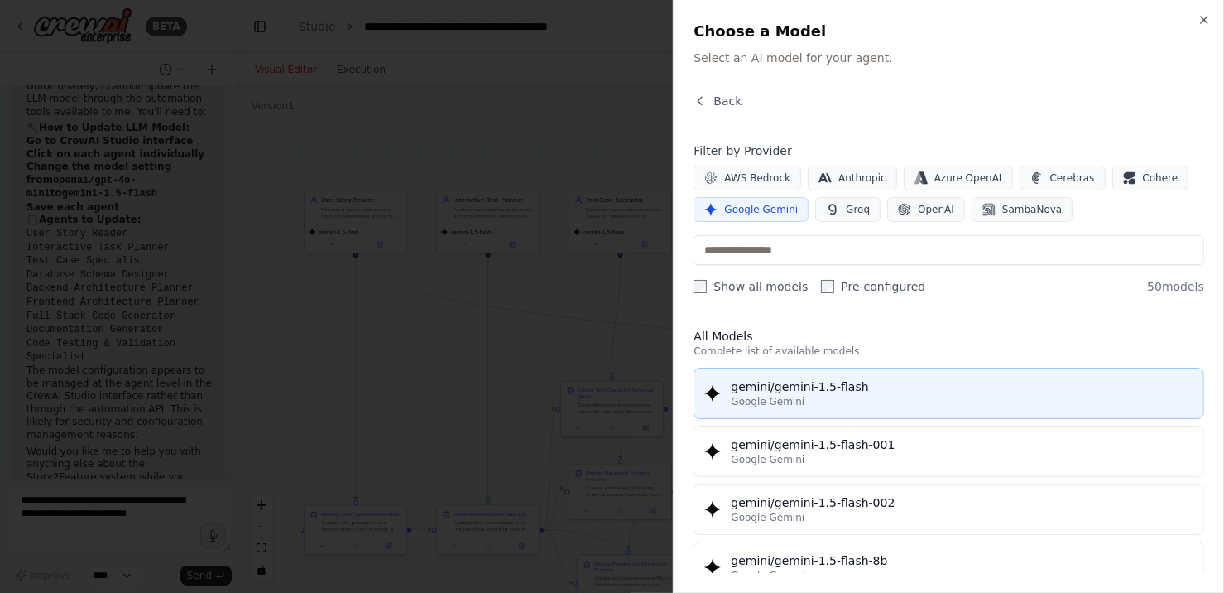
click at [767, 389] on div "gemini/gemini-1.5-flash" at bounding box center [962, 386] width 463 height 17
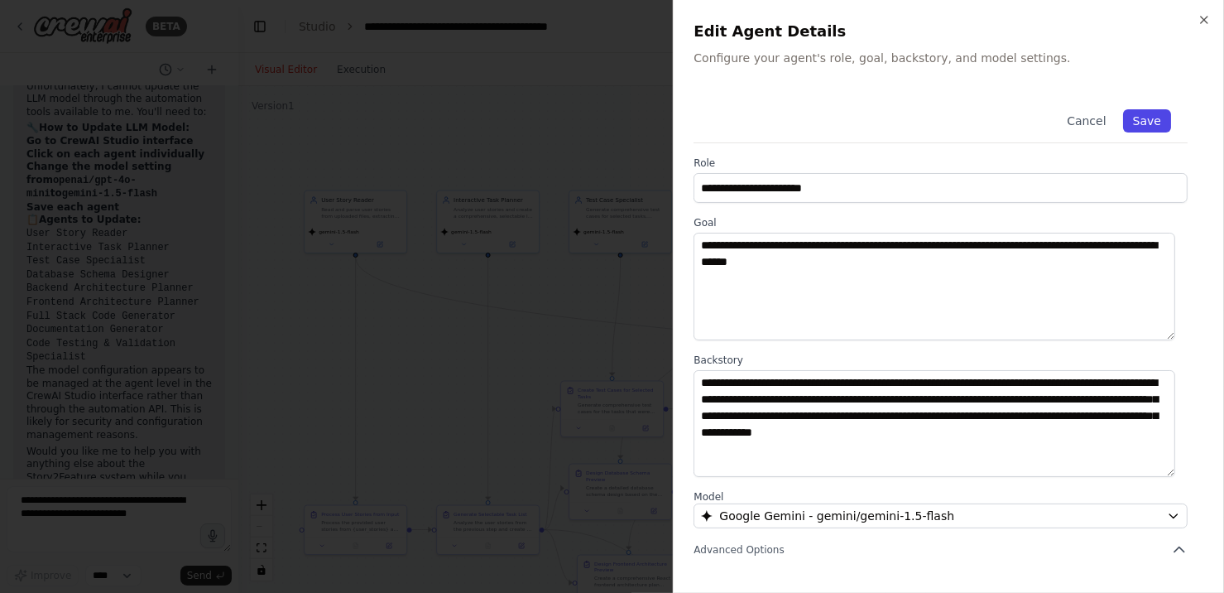
click at [1133, 123] on button "Save" at bounding box center [1147, 120] width 48 height 23
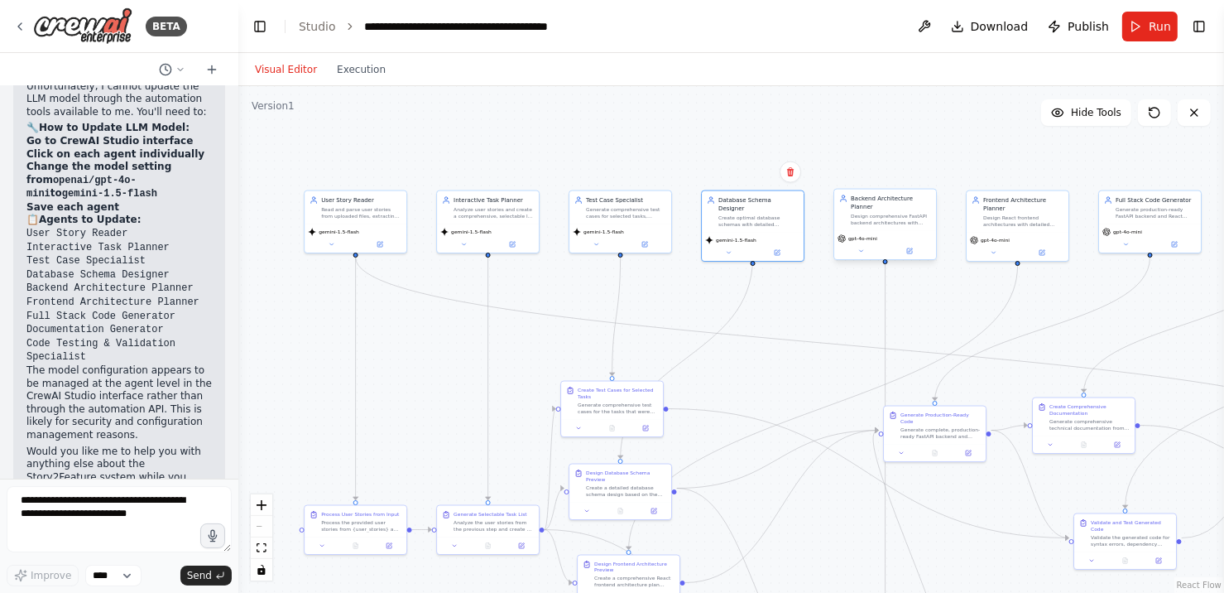
click at [854, 234] on div "gpt-4o-mini" at bounding box center [858, 238] width 40 height 8
click at [921, 246] on button at bounding box center [910, 251] width 47 height 10
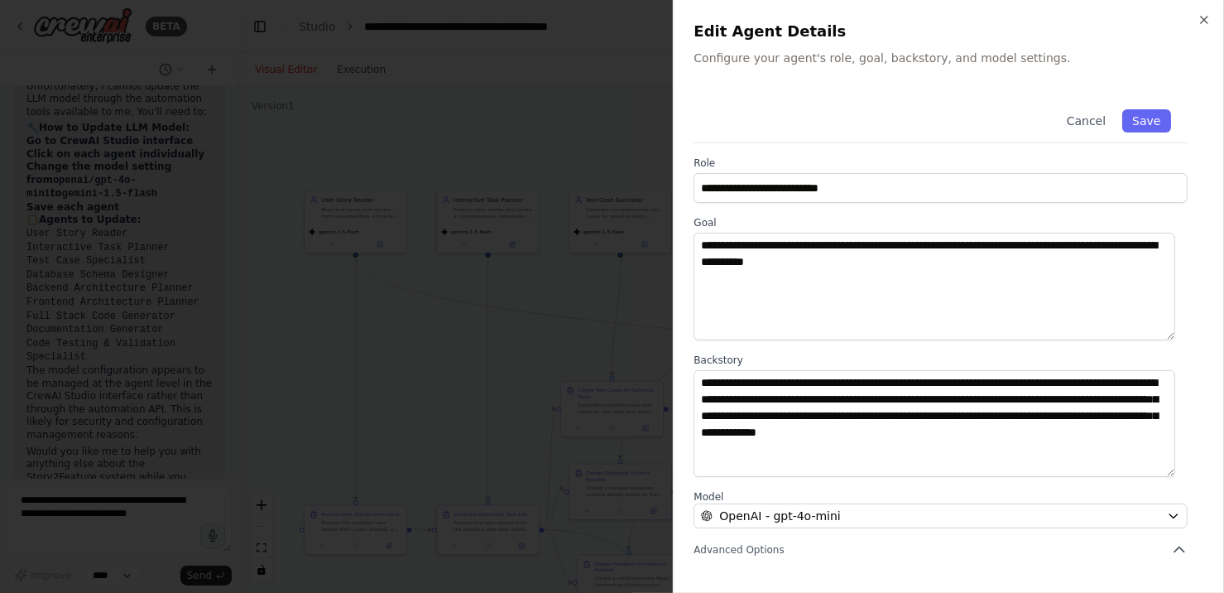
scroll to position [156, 0]
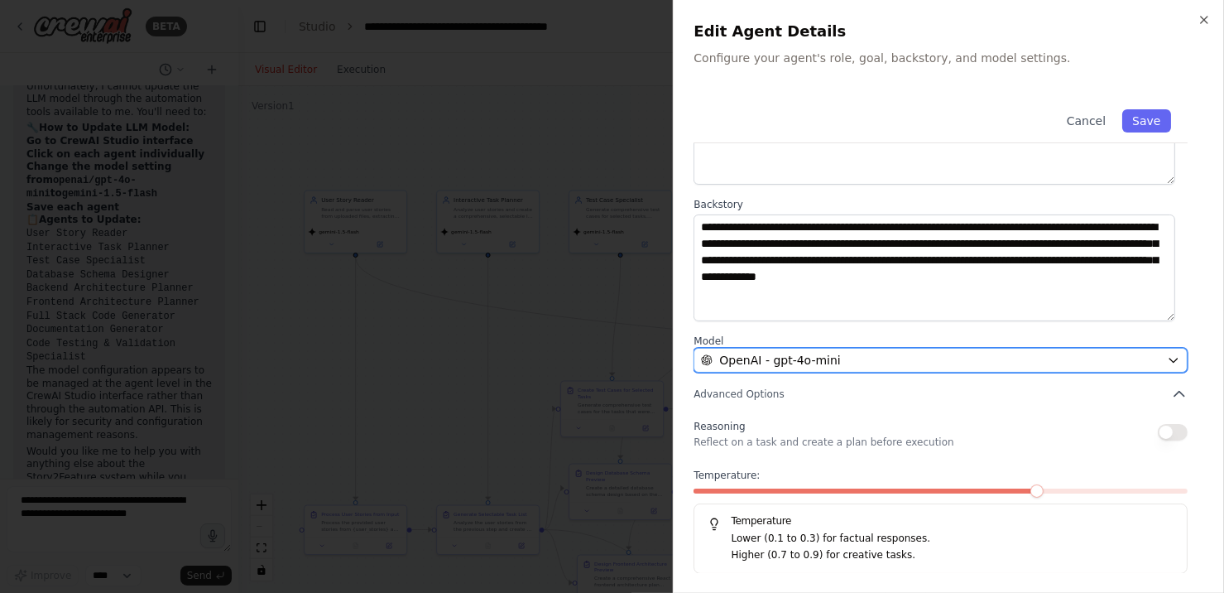
click at [814, 363] on span "OpenAI - gpt-4o-mini" at bounding box center [779, 360] width 121 height 17
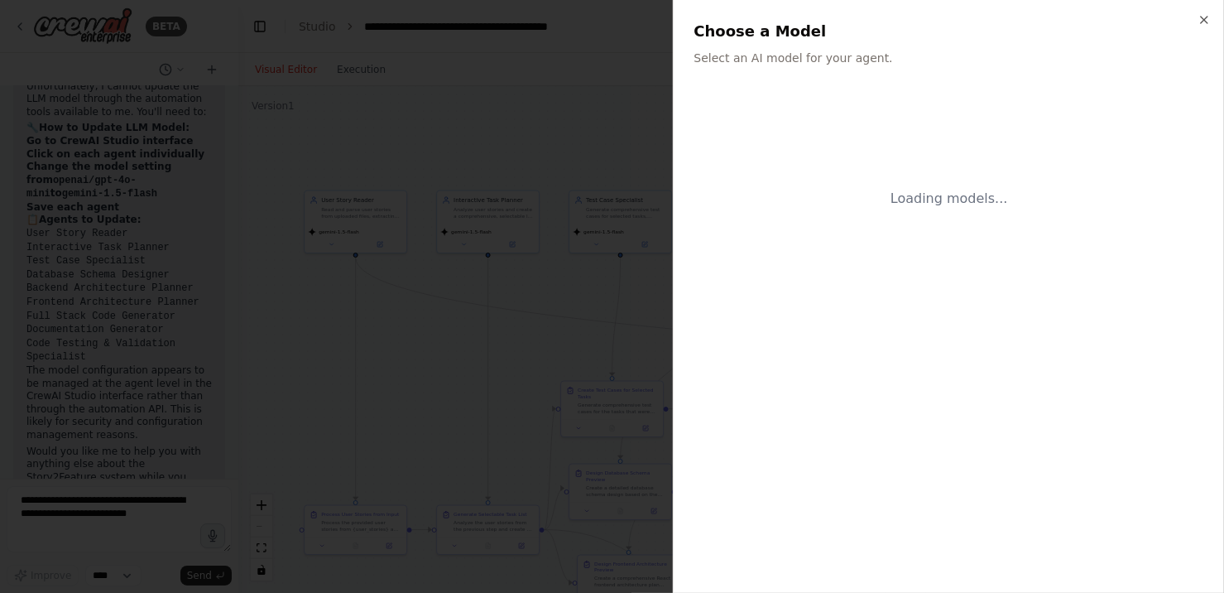
scroll to position [0, 0]
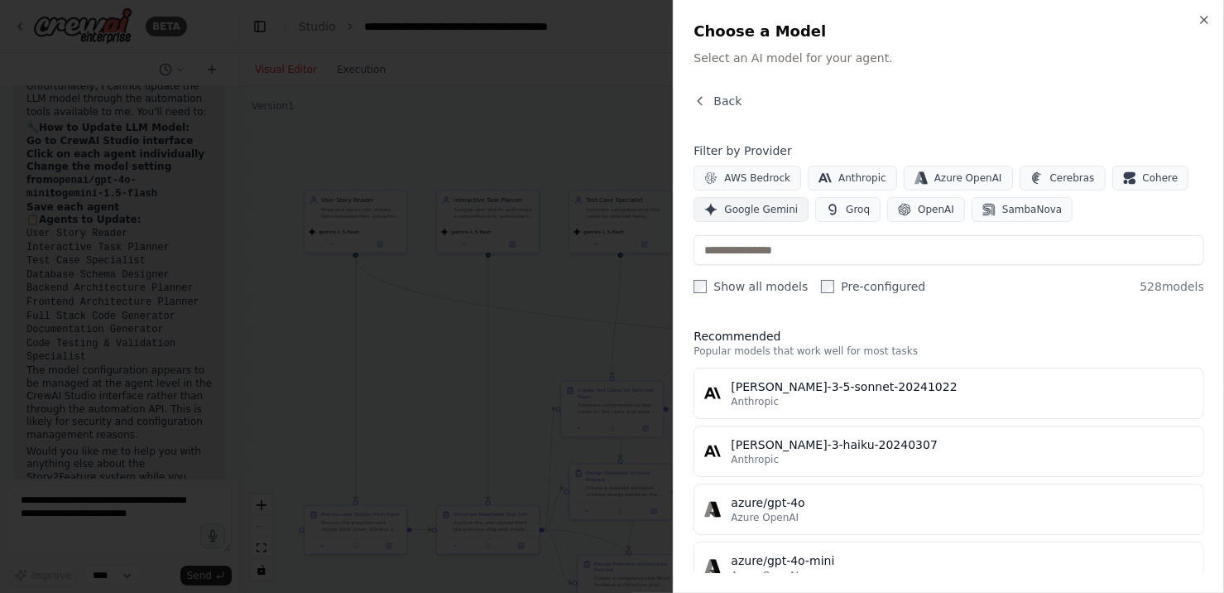
click at [745, 213] on span "Google Gemini" at bounding box center [761, 209] width 74 height 13
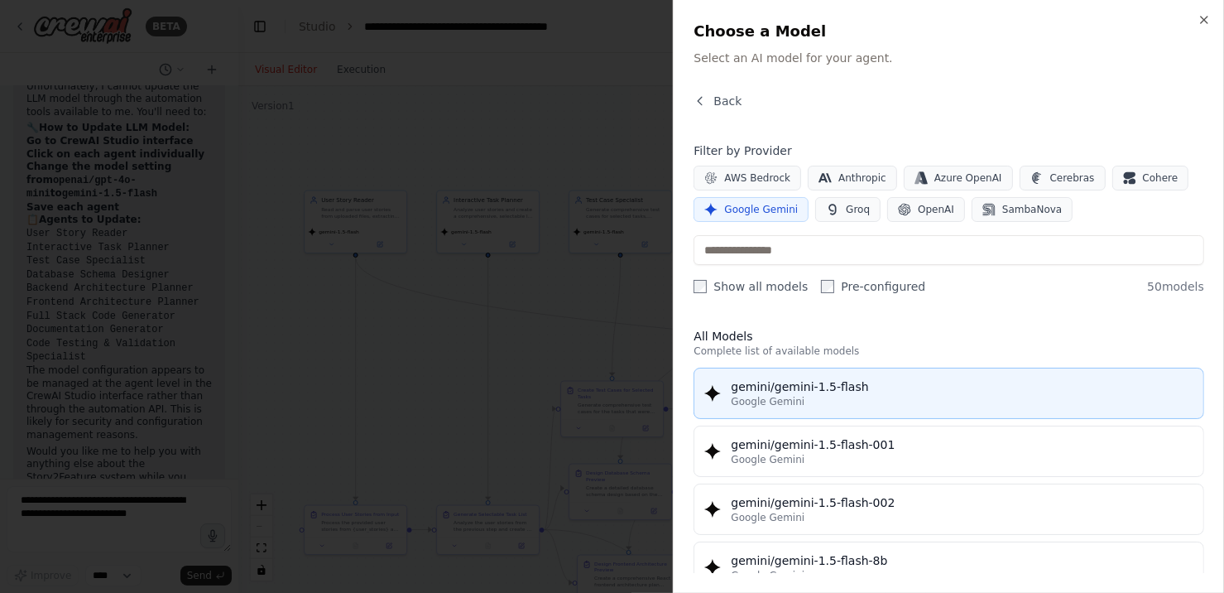
click at [802, 401] on div "Google Gemini" at bounding box center [962, 401] width 463 height 13
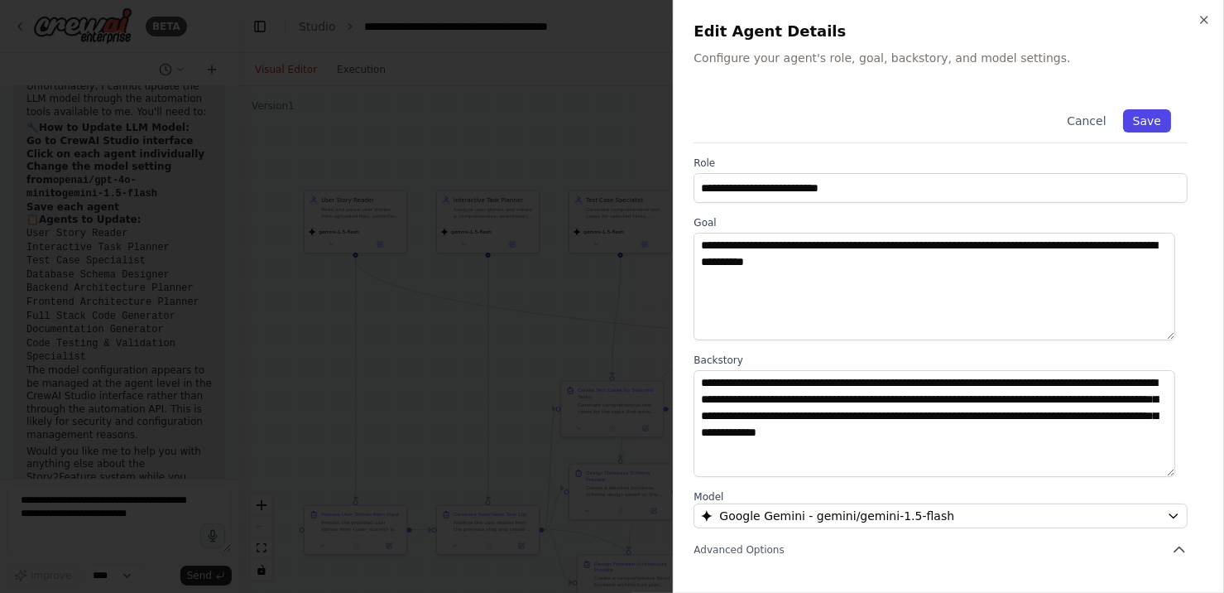
click at [1136, 120] on button "Save" at bounding box center [1147, 120] width 48 height 23
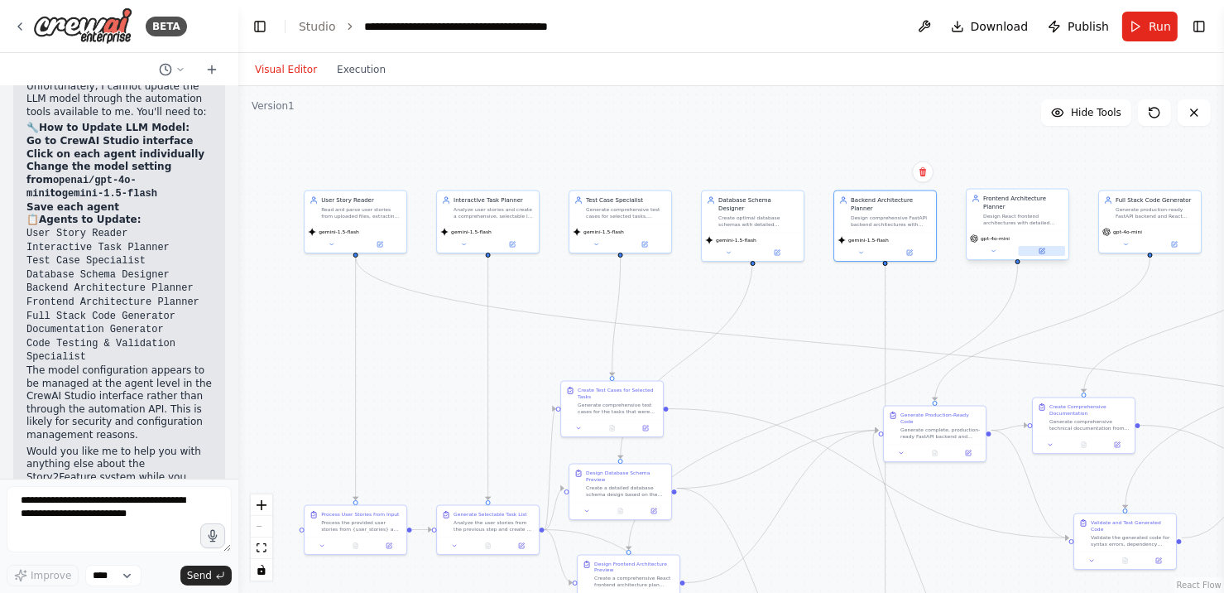
click at [1039, 248] on icon at bounding box center [1042, 251] width 7 height 7
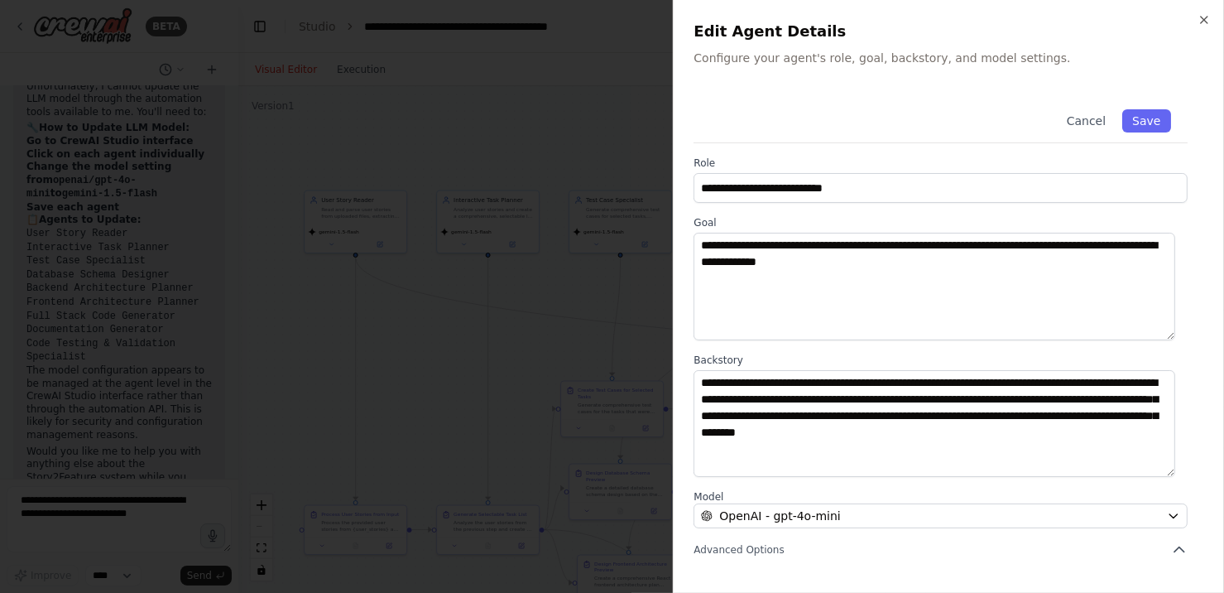
scroll to position [156, 0]
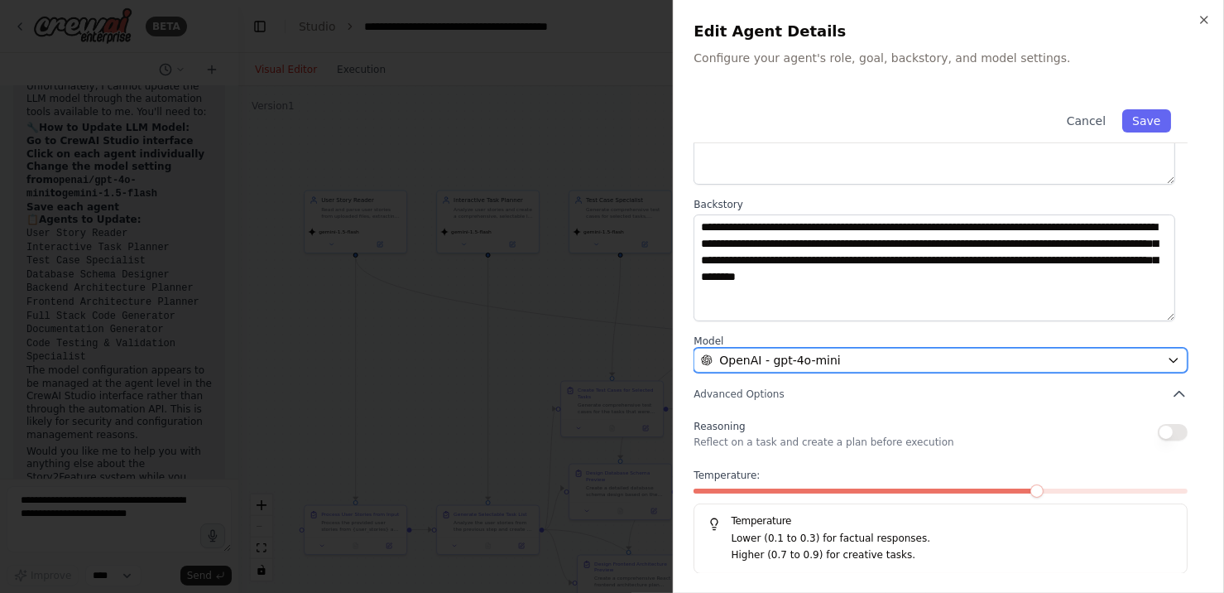
click at [818, 358] on span "OpenAI - gpt-4o-mini" at bounding box center [779, 360] width 121 height 17
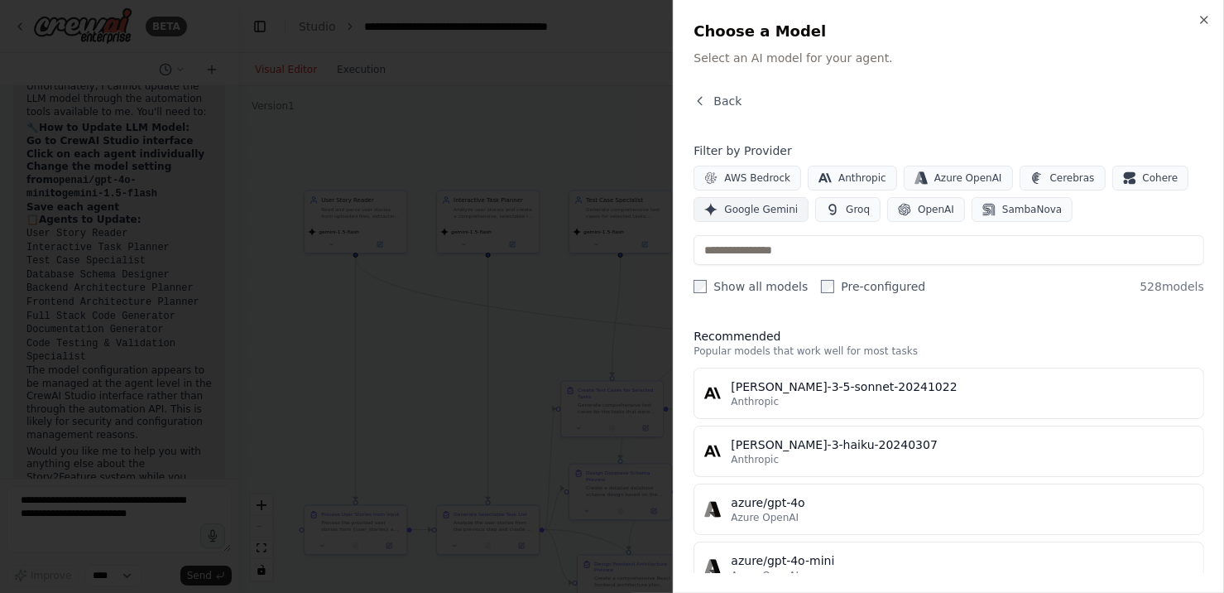
click at [756, 209] on span "Google Gemini" at bounding box center [761, 209] width 74 height 13
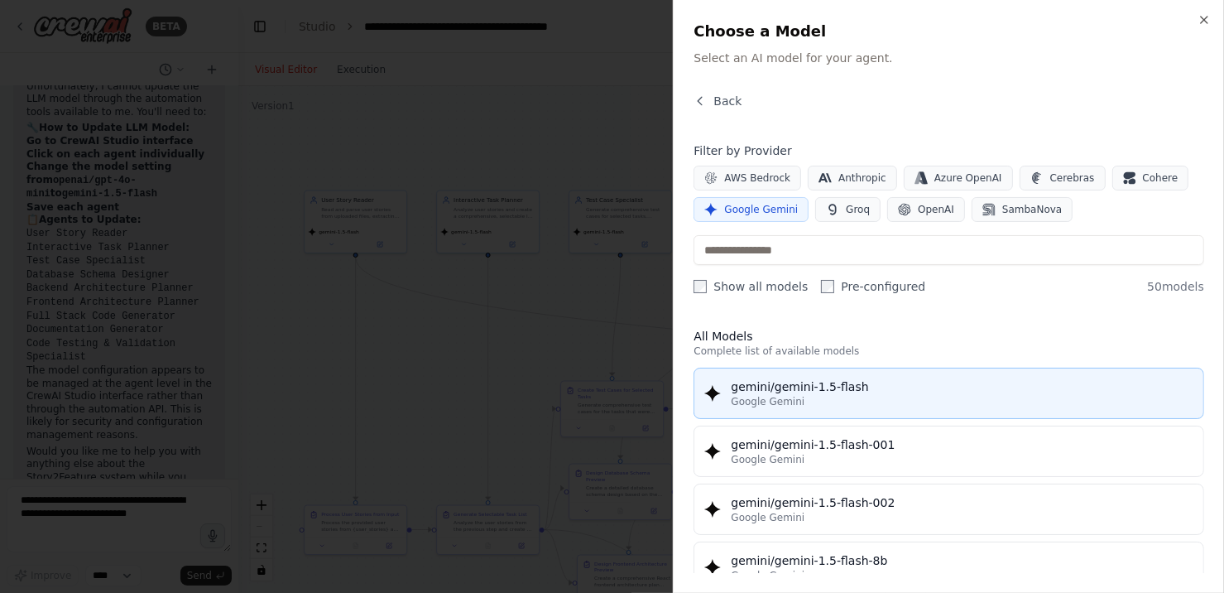
click at [810, 378] on div "gemini/gemini-1.5-flash" at bounding box center [962, 386] width 463 height 17
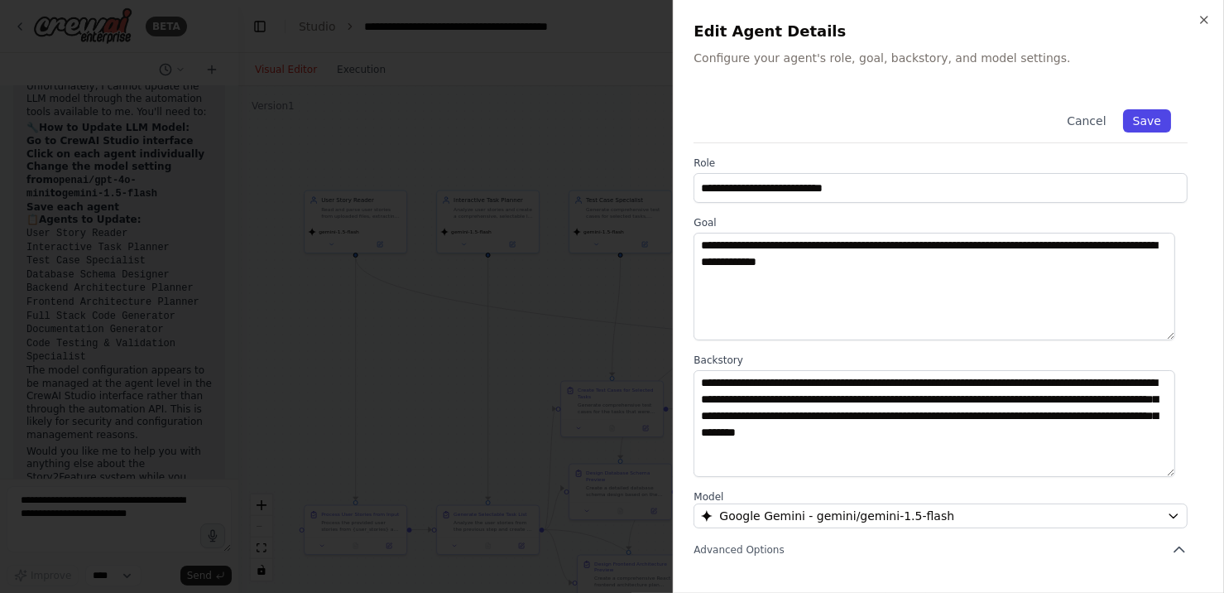
click at [1146, 127] on button "Save" at bounding box center [1147, 120] width 48 height 23
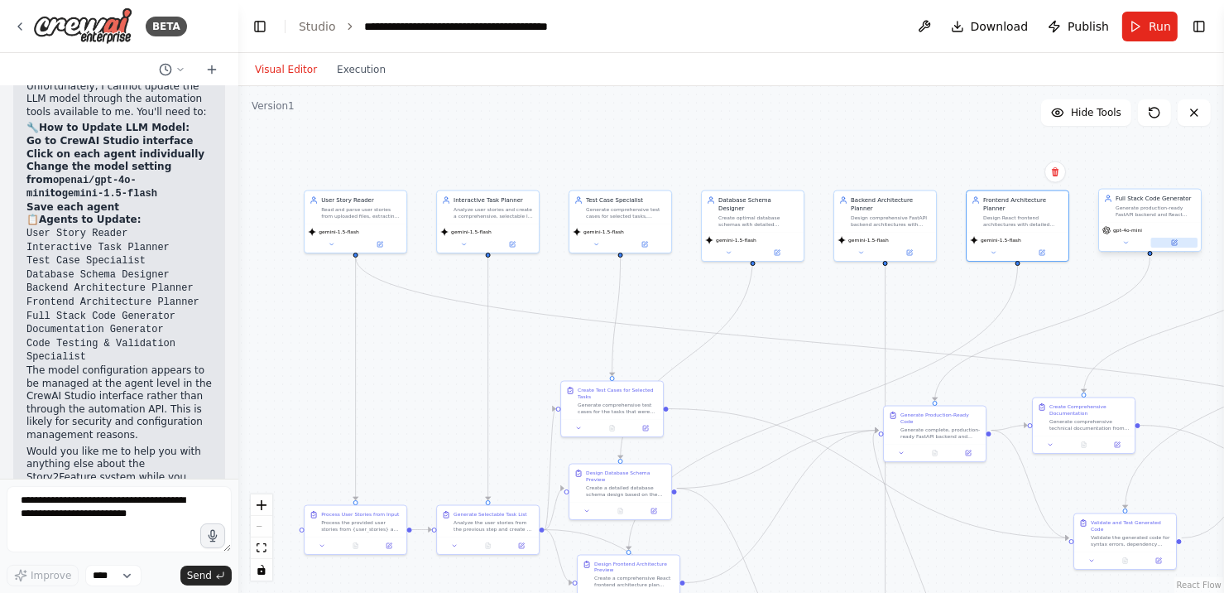
click at [1183, 242] on button at bounding box center [1175, 243] width 47 height 10
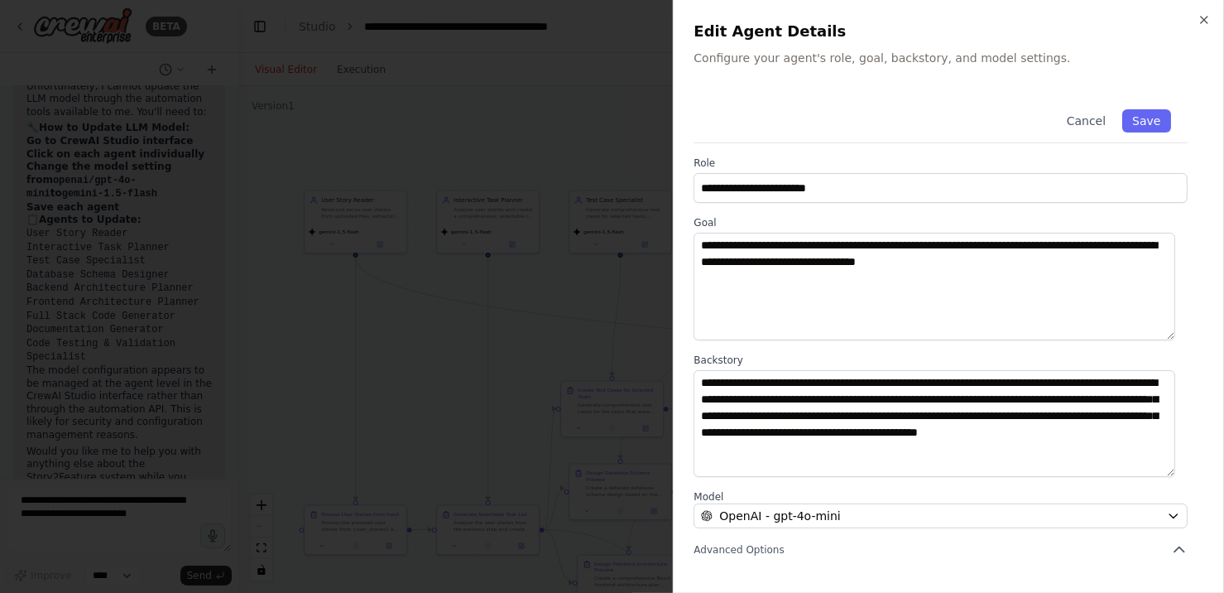
scroll to position [156, 0]
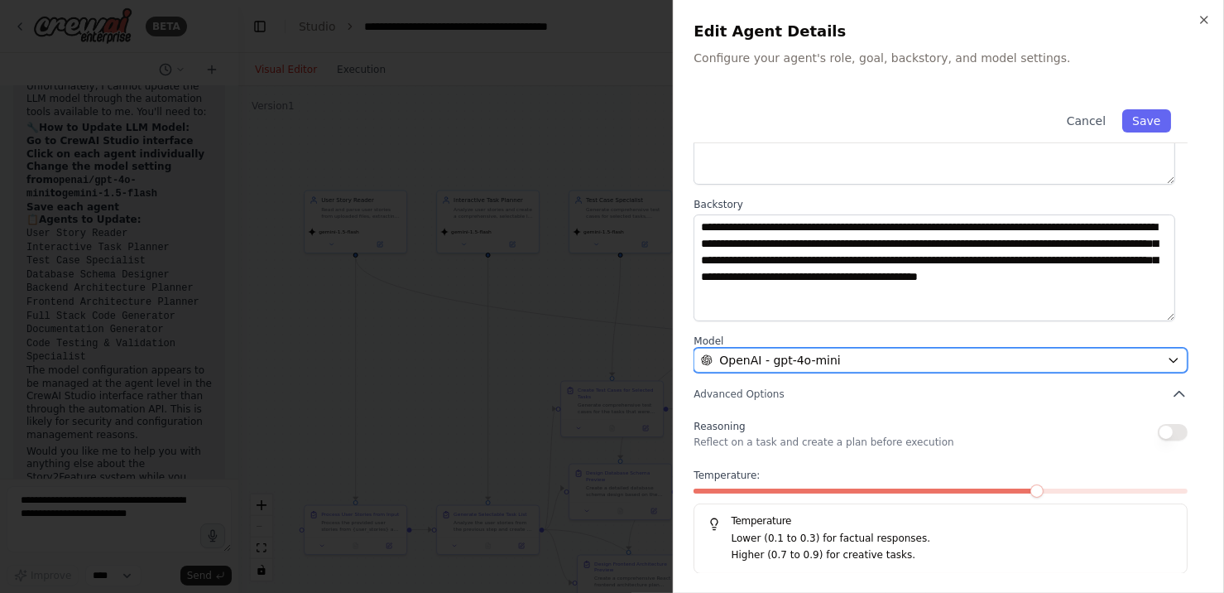
click at [909, 367] on div "OpenAI - gpt-4o-mini" at bounding box center [930, 360] width 459 height 17
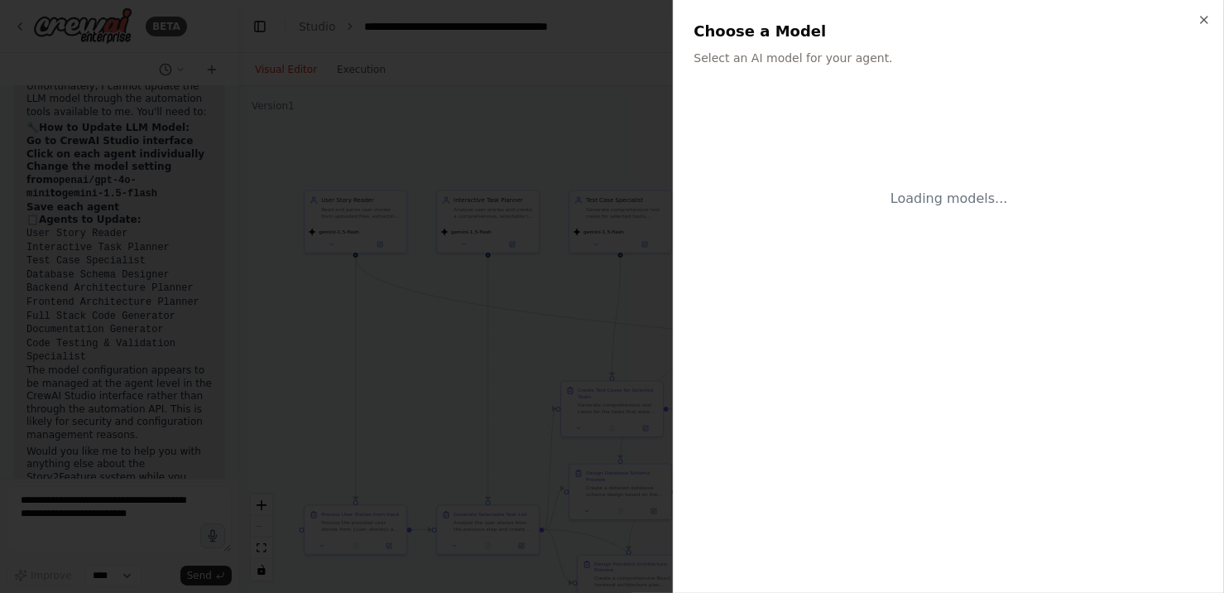
scroll to position [0, 0]
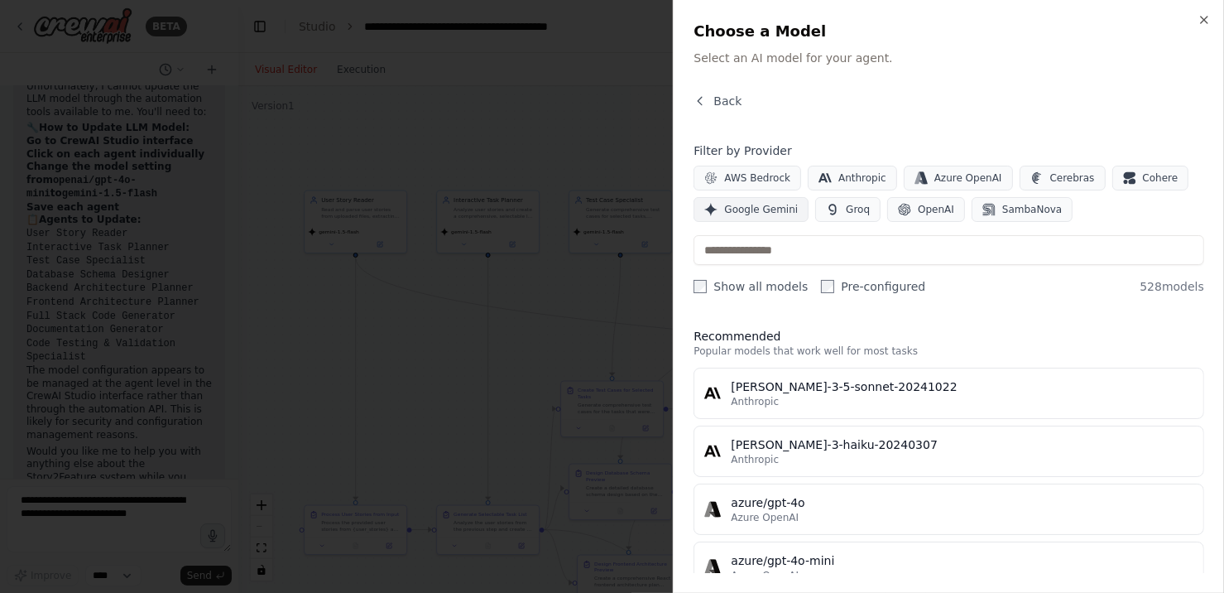
click at [771, 200] on button "Google Gemini" at bounding box center [751, 209] width 115 height 25
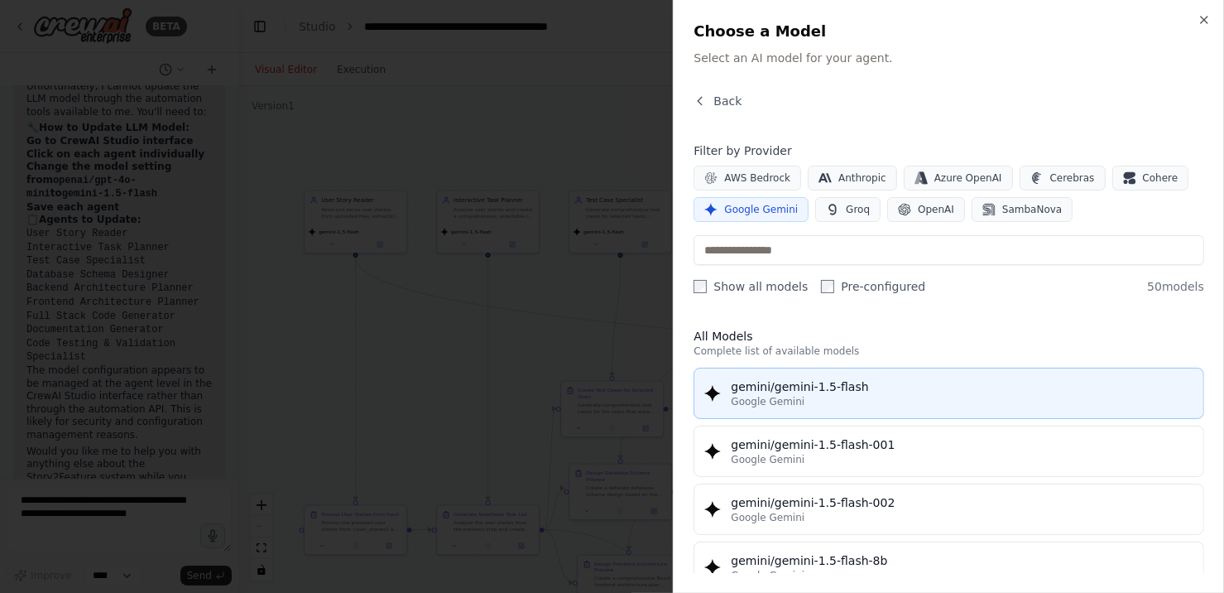
click at [798, 382] on div "gemini/gemini-1.5-flash" at bounding box center [962, 386] width 463 height 17
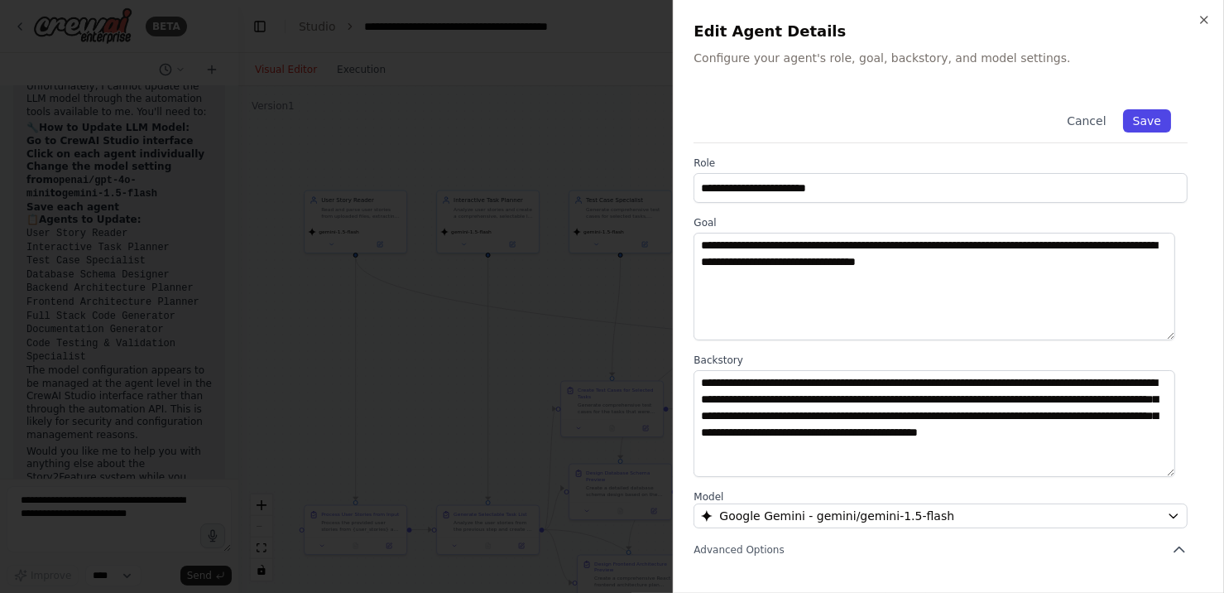
click at [1126, 117] on button "Save" at bounding box center [1147, 120] width 48 height 23
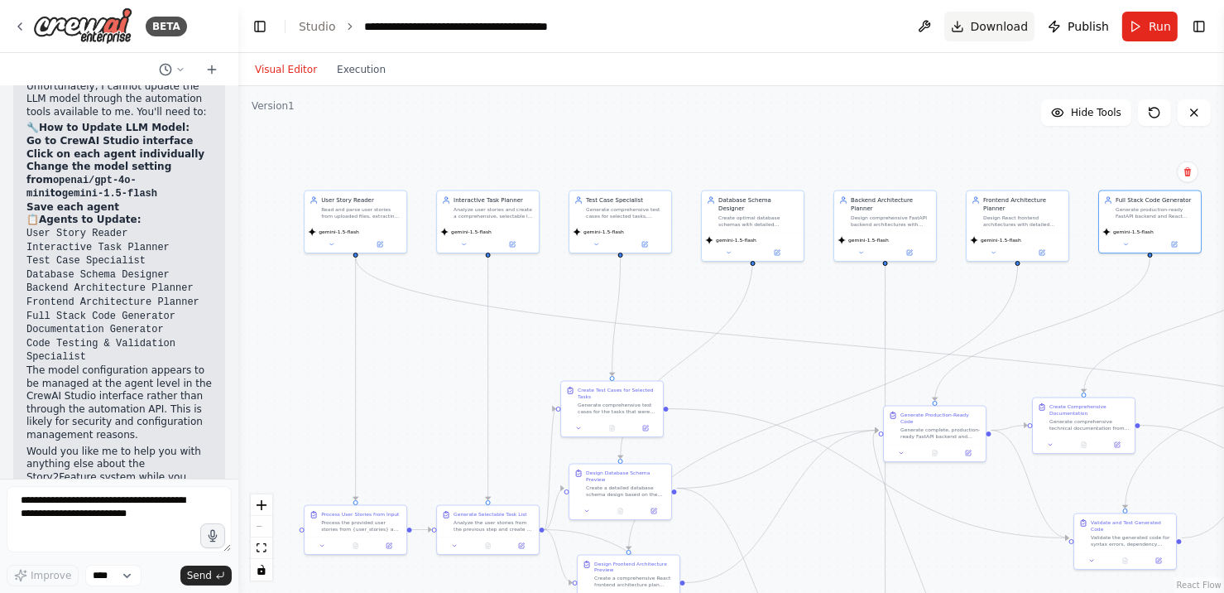
click at [993, 17] on button "Download" at bounding box center [990, 27] width 91 height 30
drag, startPoint x: 954, startPoint y: 214, endPoint x: 878, endPoint y: 72, distance: 161.1
click at [878, 72] on div "Visual Editor Execution Version 1 Hide Tools .deletable-edge-delete-btn { width…" at bounding box center [731, 323] width 986 height 540
